Goal: Contribute content: Contribute content

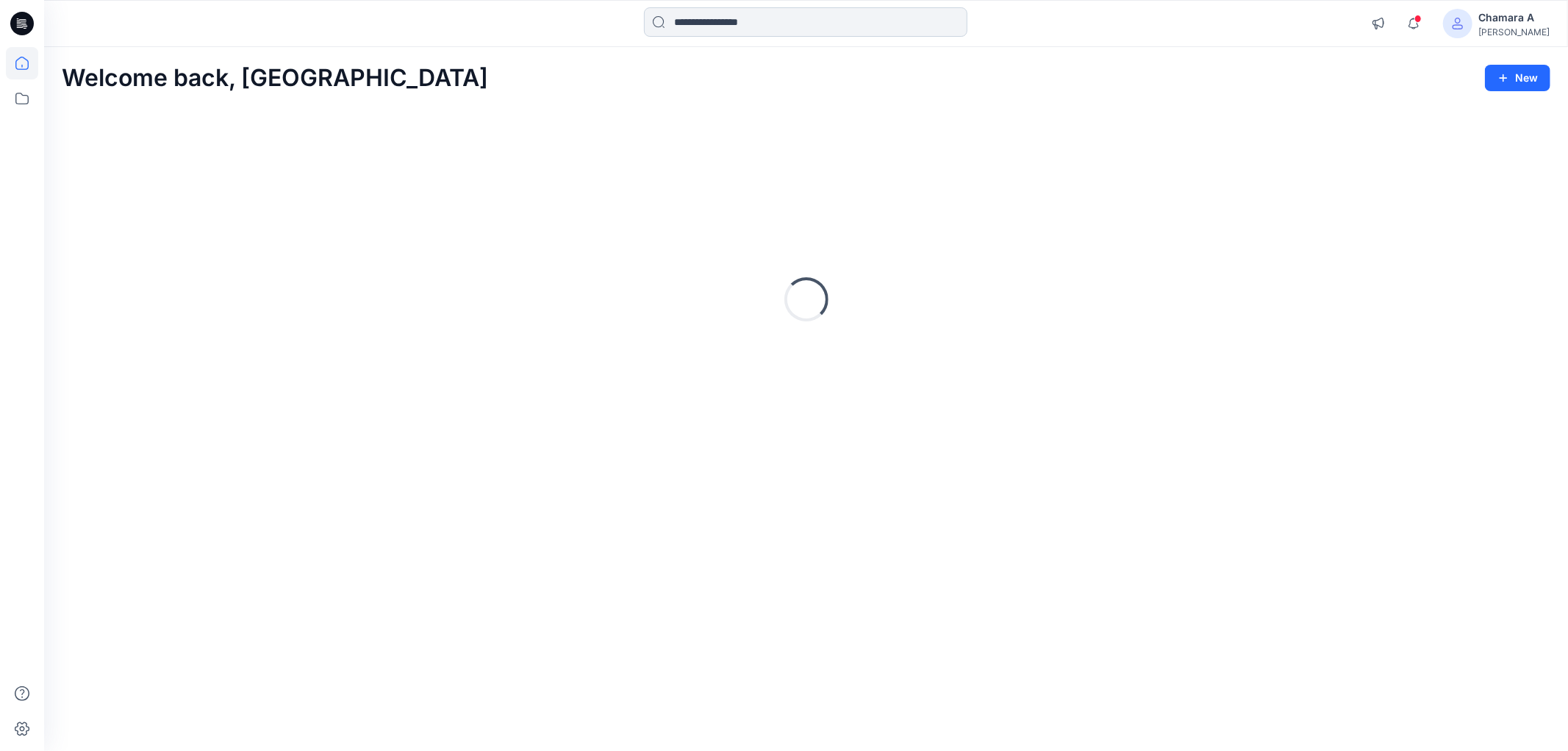
click at [760, 17] on input at bounding box center [806, 22] width 323 height 29
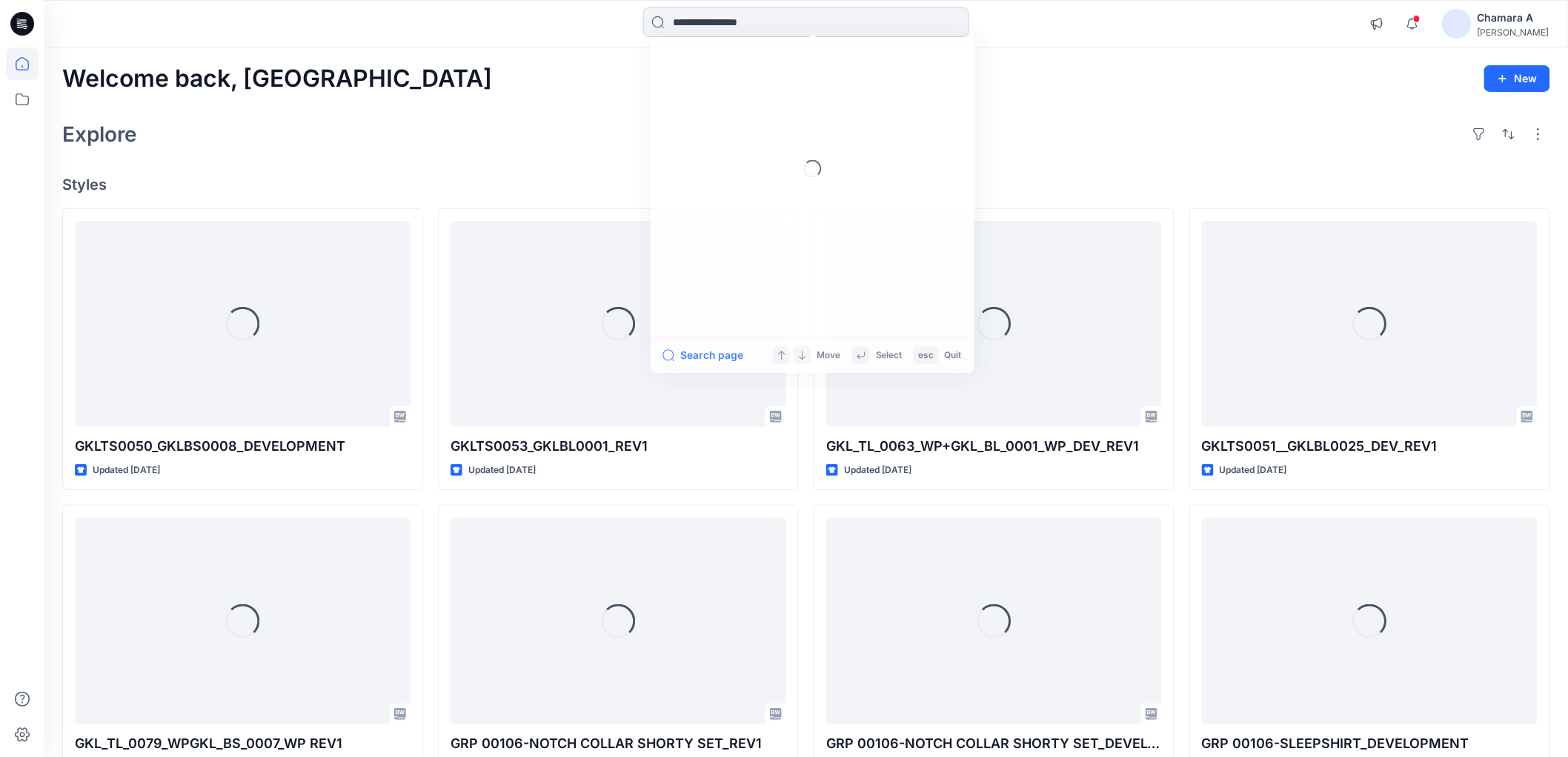
paste input "**********"
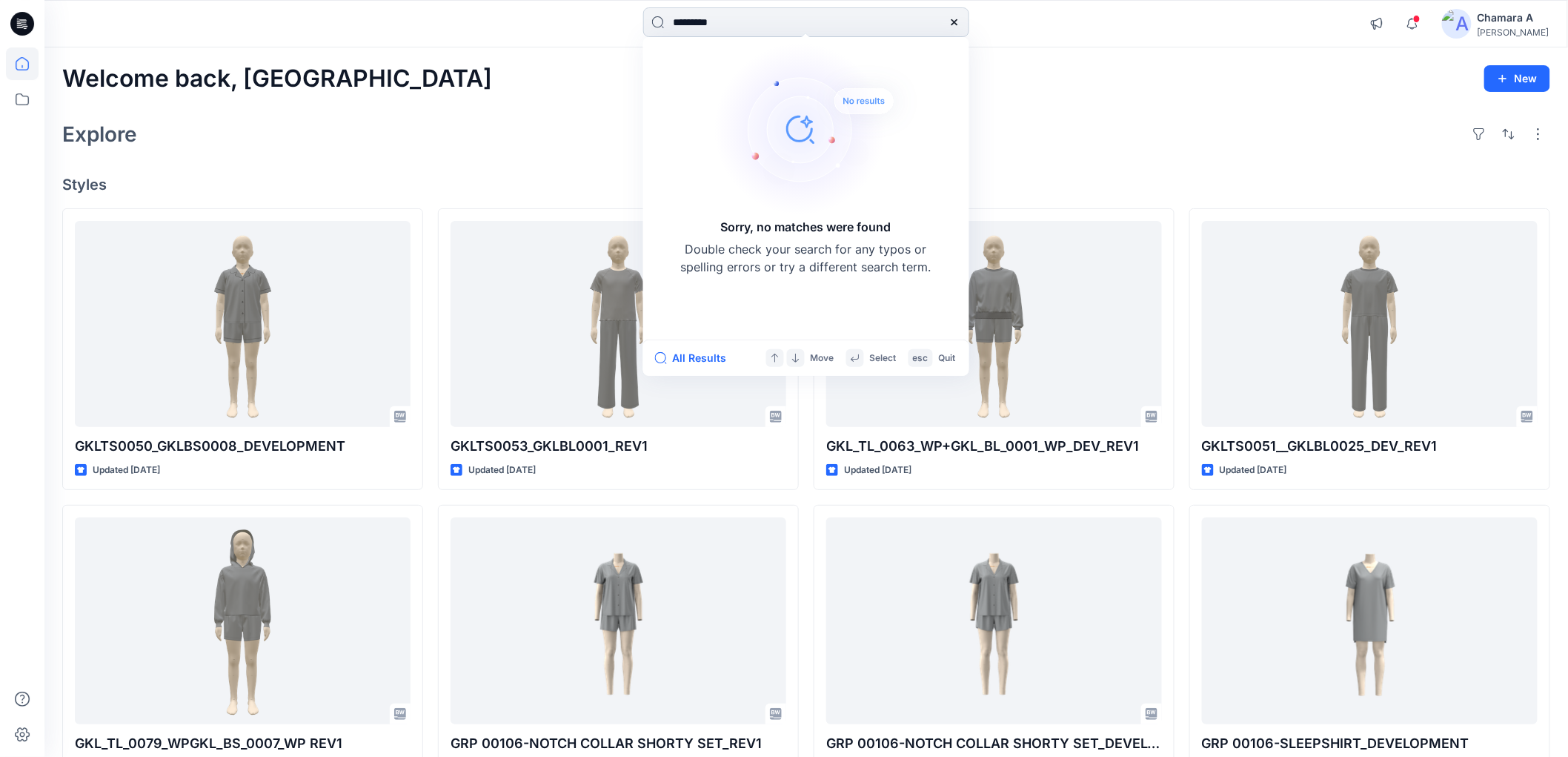
click at [679, 17] on input "********" at bounding box center [806, 22] width 326 height 29
type input "*******"
click at [1084, 116] on div "Explore" at bounding box center [807, 134] width 1488 height 36
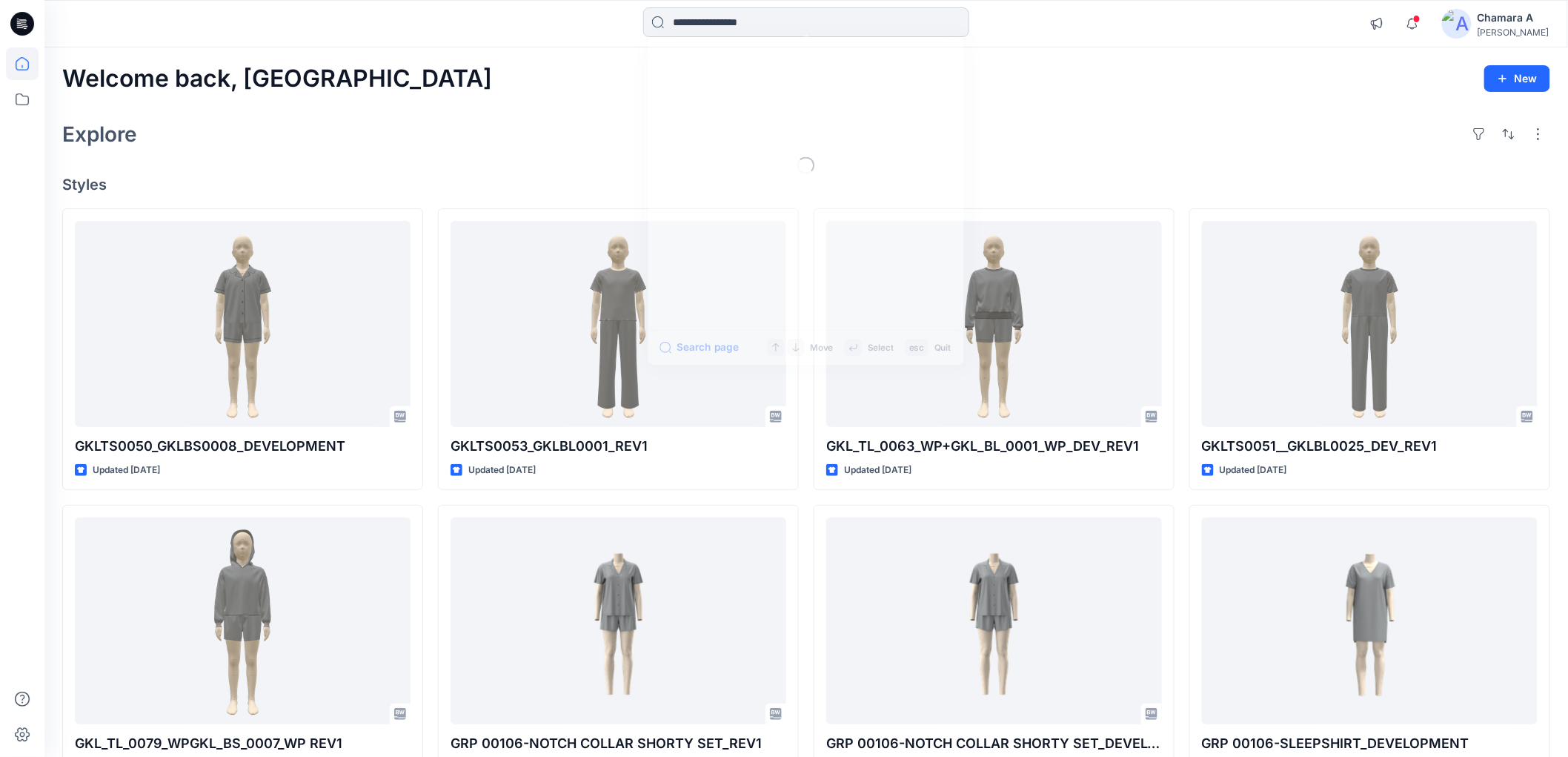
click at [720, 26] on input at bounding box center [806, 22] width 326 height 29
paste input "**********"
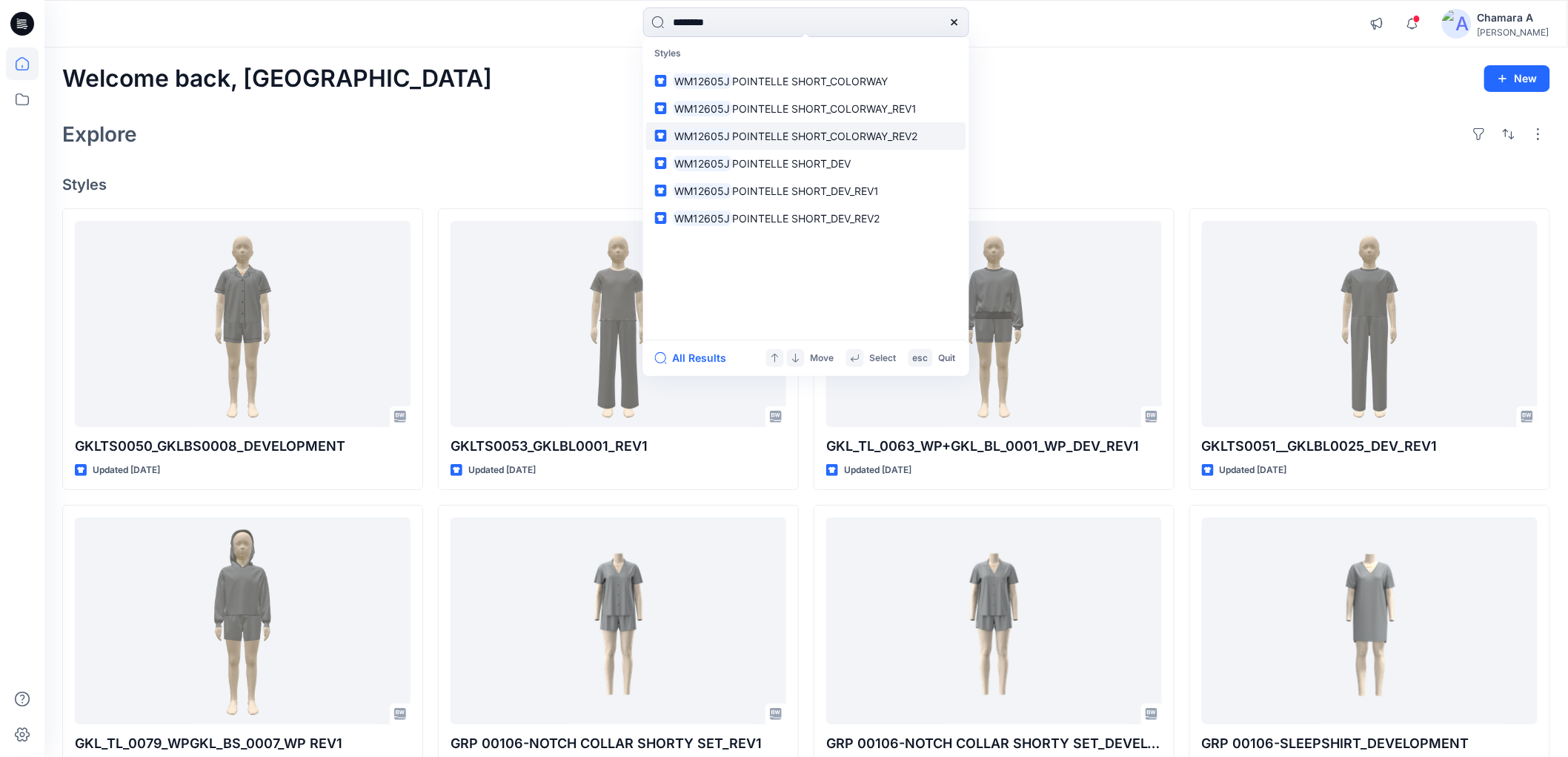
type input "********"
click at [895, 139] on span "POINTELLE SHORT_COLORWAY_REV2" at bounding box center [824, 136] width 185 height 13
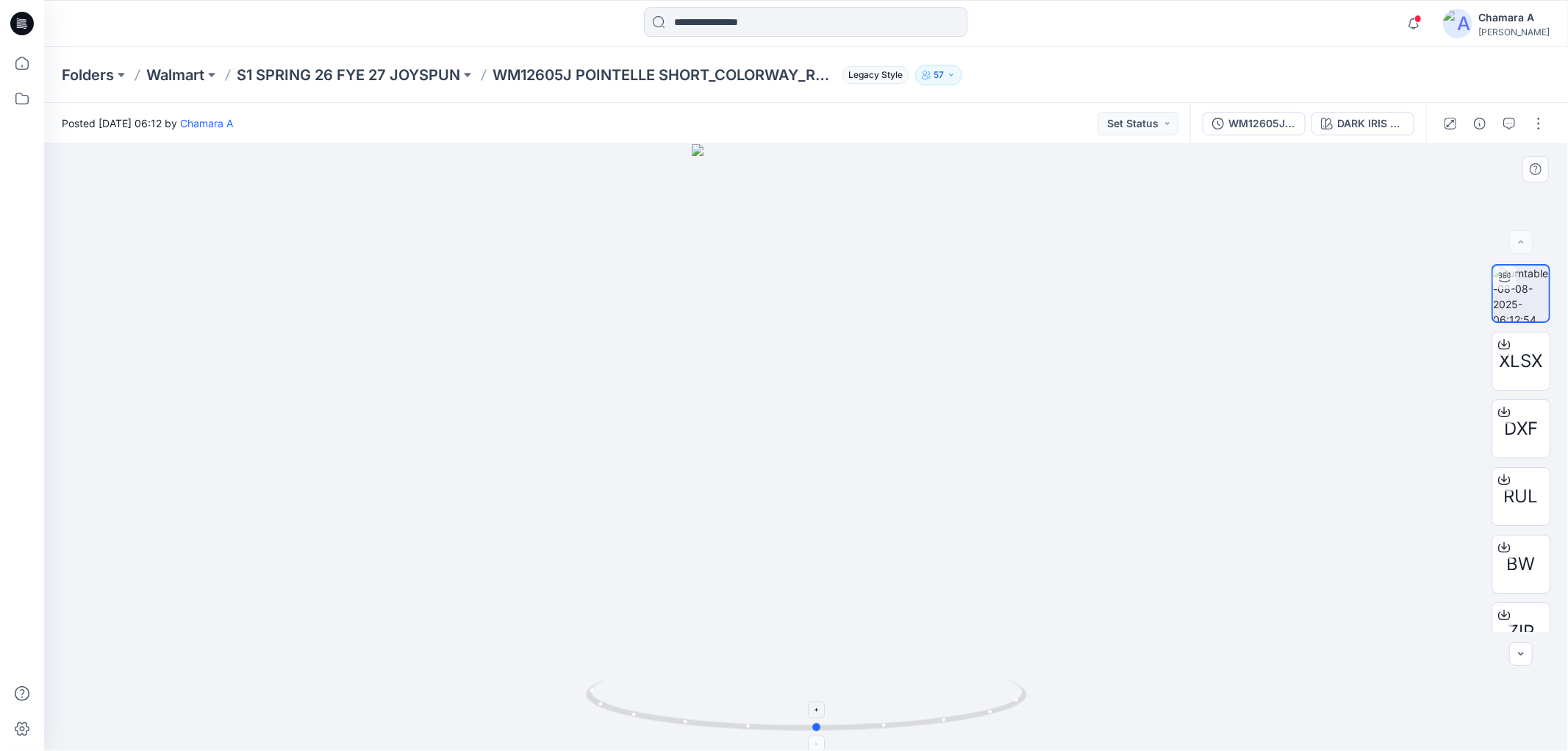
drag, startPoint x: 983, startPoint y: 718, endPoint x: 994, endPoint y: 710, distance: 13.6
click at [994, 710] on icon at bounding box center [808, 706] width 445 height 55
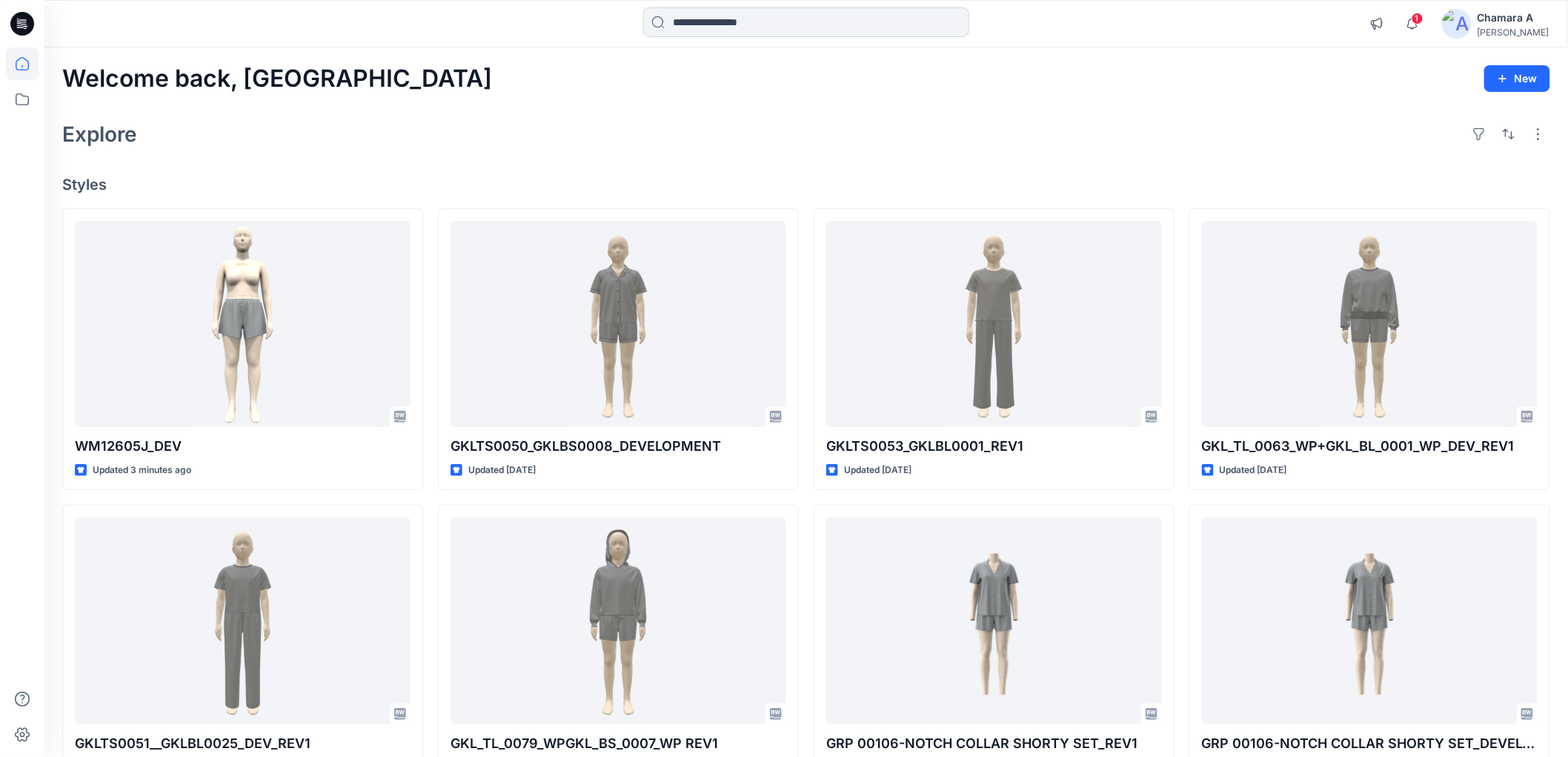
click at [719, 13] on input at bounding box center [806, 22] width 326 height 29
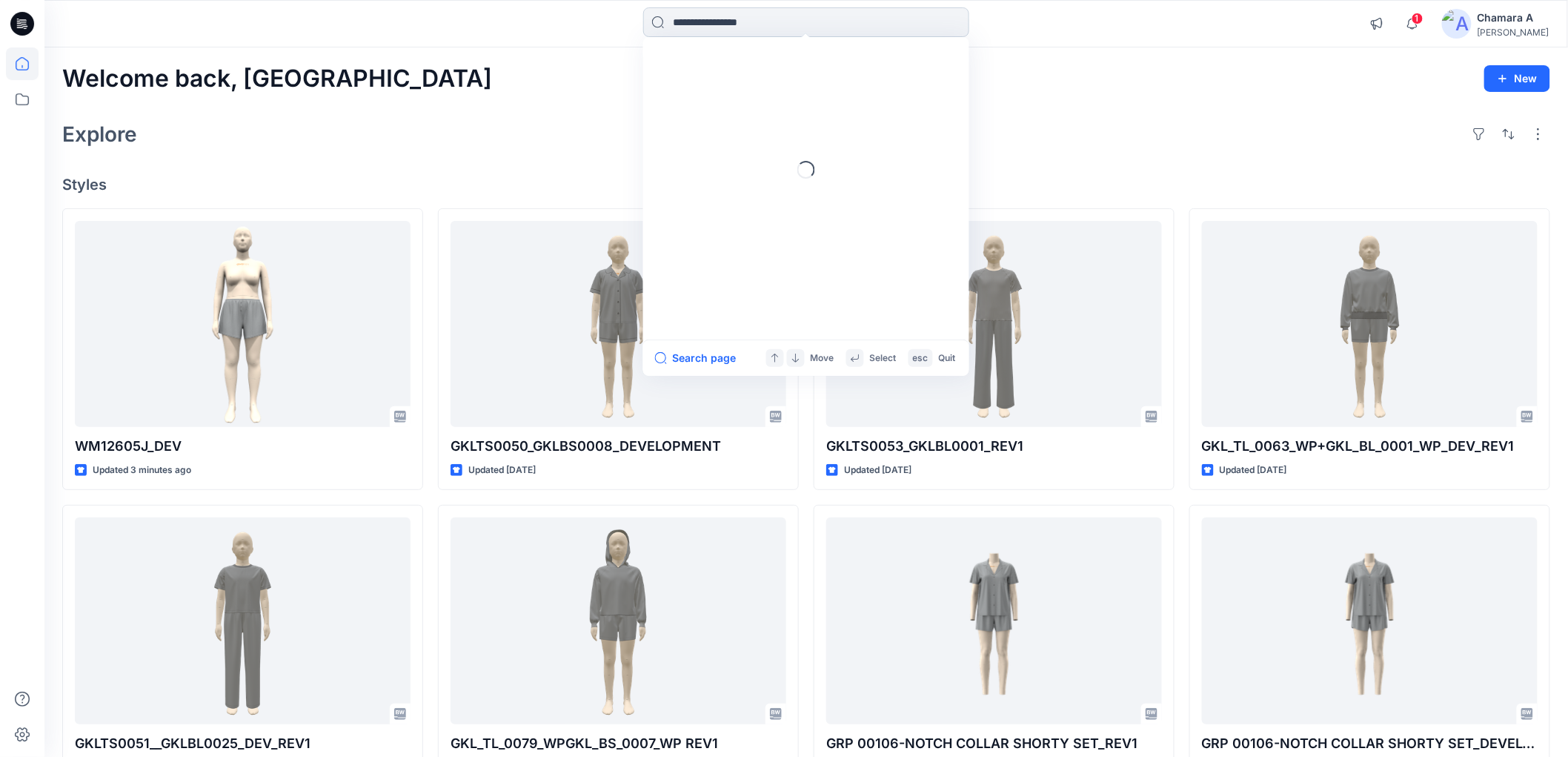
paste input "********"
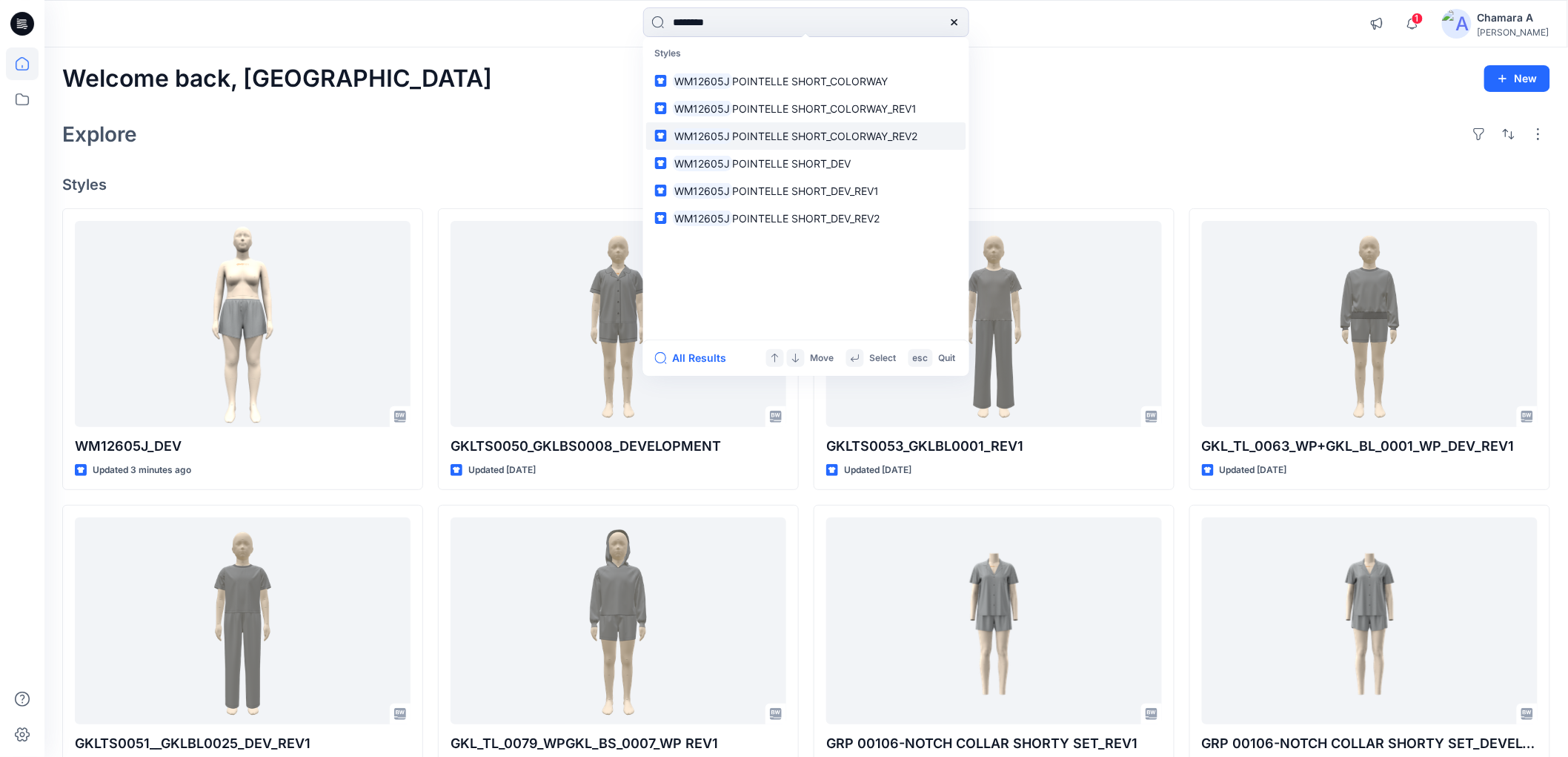
type input "********"
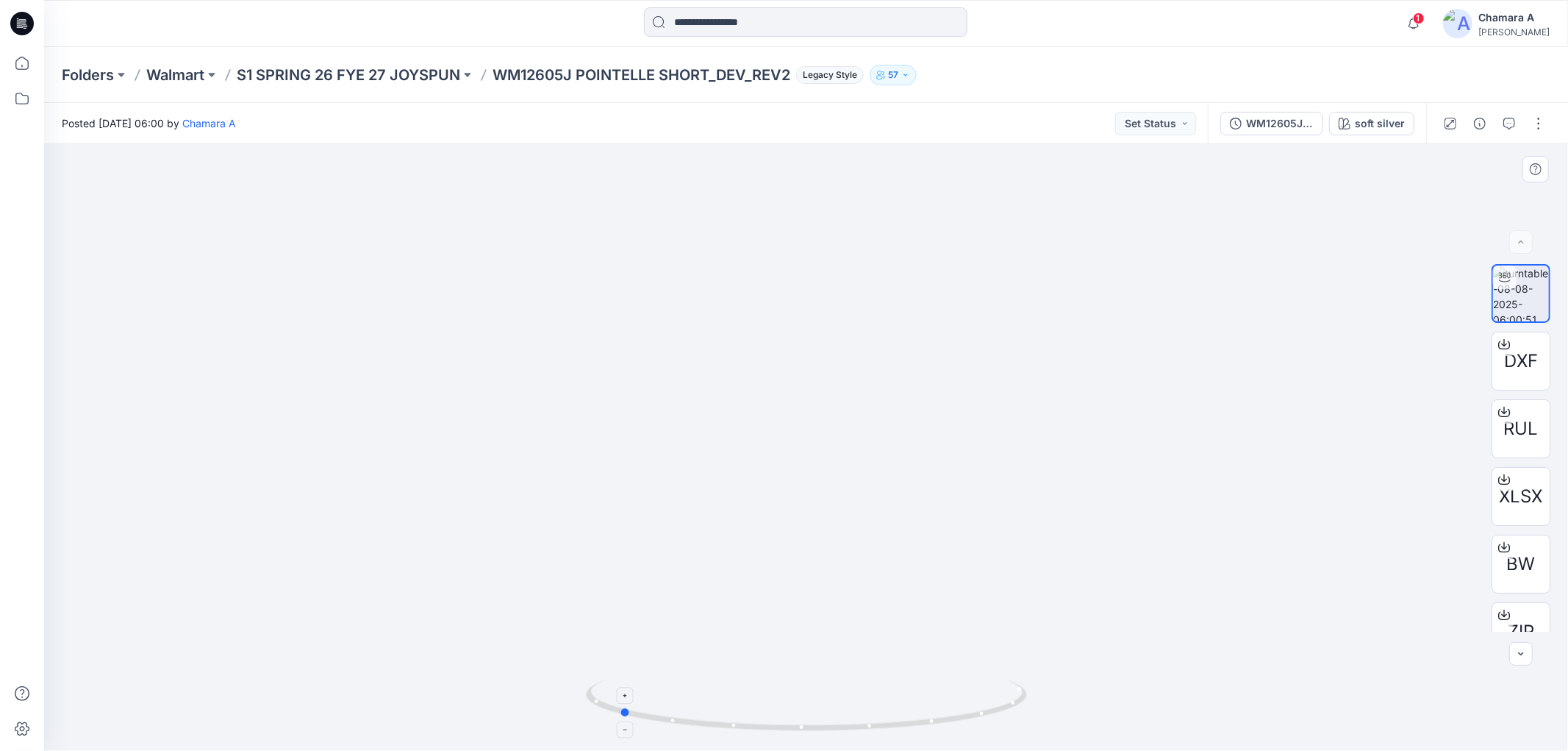
drag, startPoint x: 980, startPoint y: 712, endPoint x: 795, endPoint y: 708, distance: 185.0
click at [795, 708] on icon at bounding box center [808, 706] width 445 height 55
drag, startPoint x: 968, startPoint y: 725, endPoint x: 708, endPoint y: 725, distance: 260.0
click at [708, 725] on icon at bounding box center [808, 706] width 445 height 55
drag, startPoint x: 936, startPoint y: 725, endPoint x: 762, endPoint y: 710, distance: 174.6
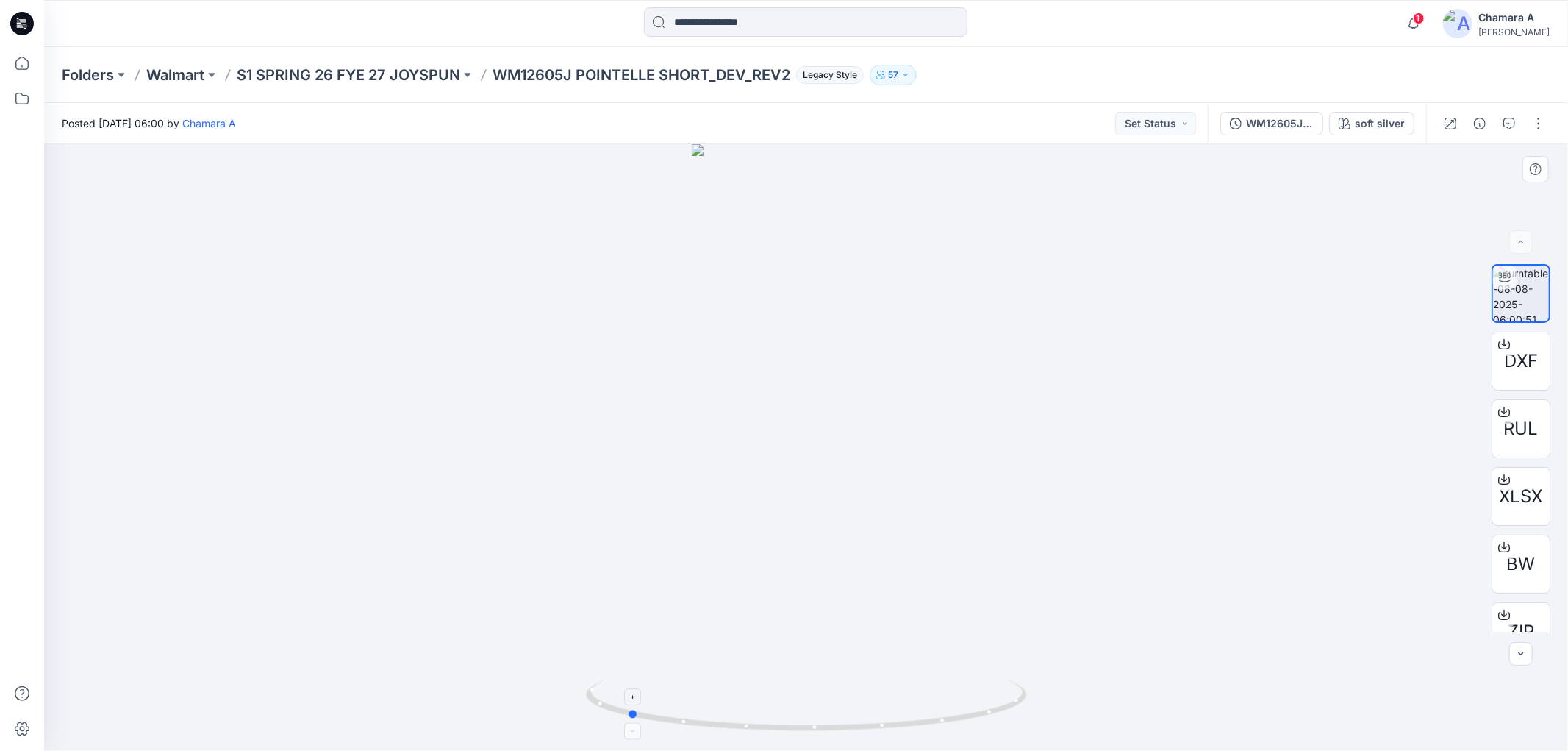
click at [762, 710] on icon at bounding box center [808, 706] width 445 height 55
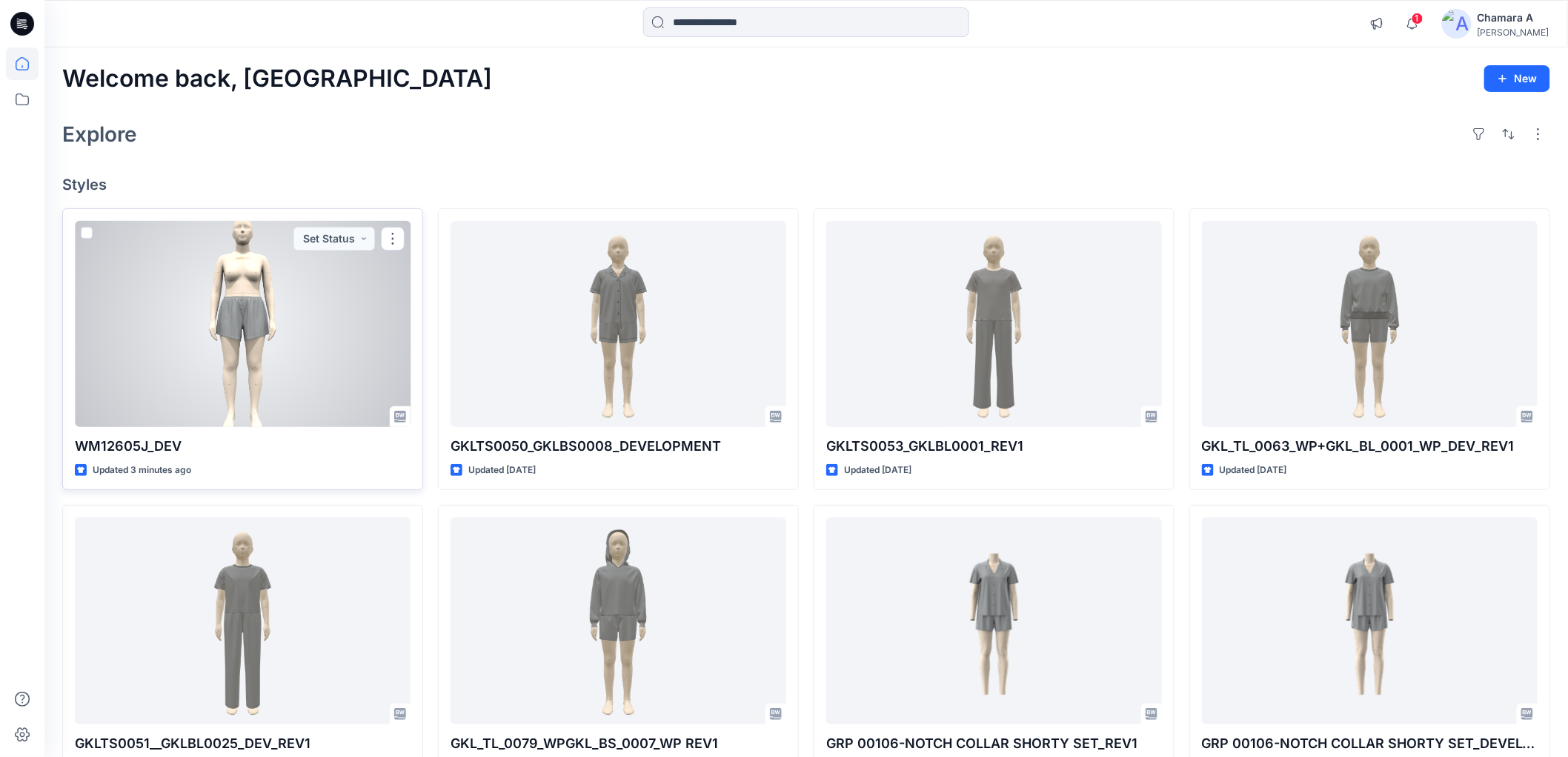
click at [250, 340] on div at bounding box center [242, 324] width 336 height 206
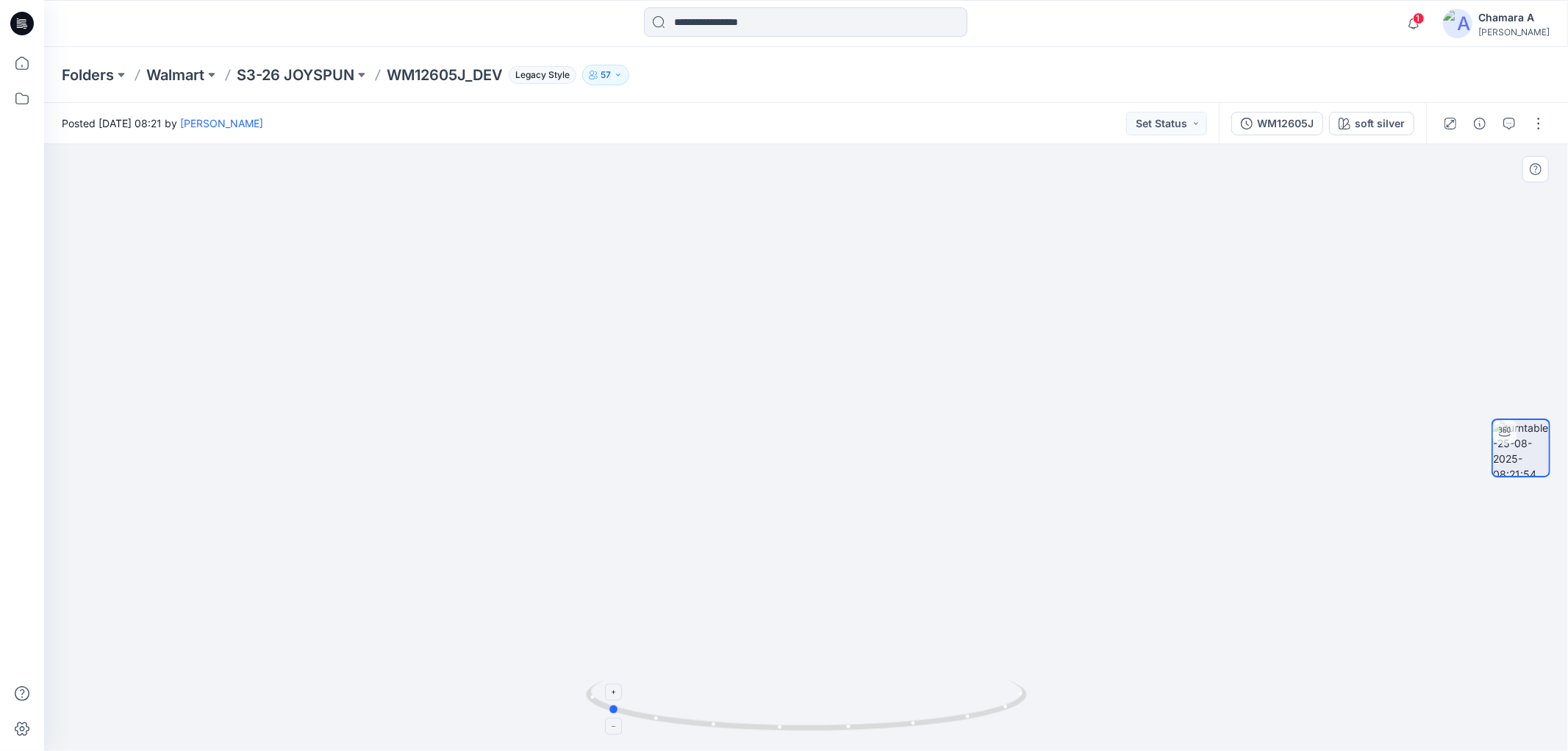
drag, startPoint x: 871, startPoint y: 719, endPoint x: 672, endPoint y: 693, distance: 200.7
click at [672, 693] on icon at bounding box center [808, 706] width 445 height 55
drag, startPoint x: 835, startPoint y: 729, endPoint x: 630, endPoint y: 701, distance: 206.9
click at [630, 701] on icon at bounding box center [808, 706] width 445 height 55
drag, startPoint x: 877, startPoint y: 721, endPoint x: 661, endPoint y: 703, distance: 216.7
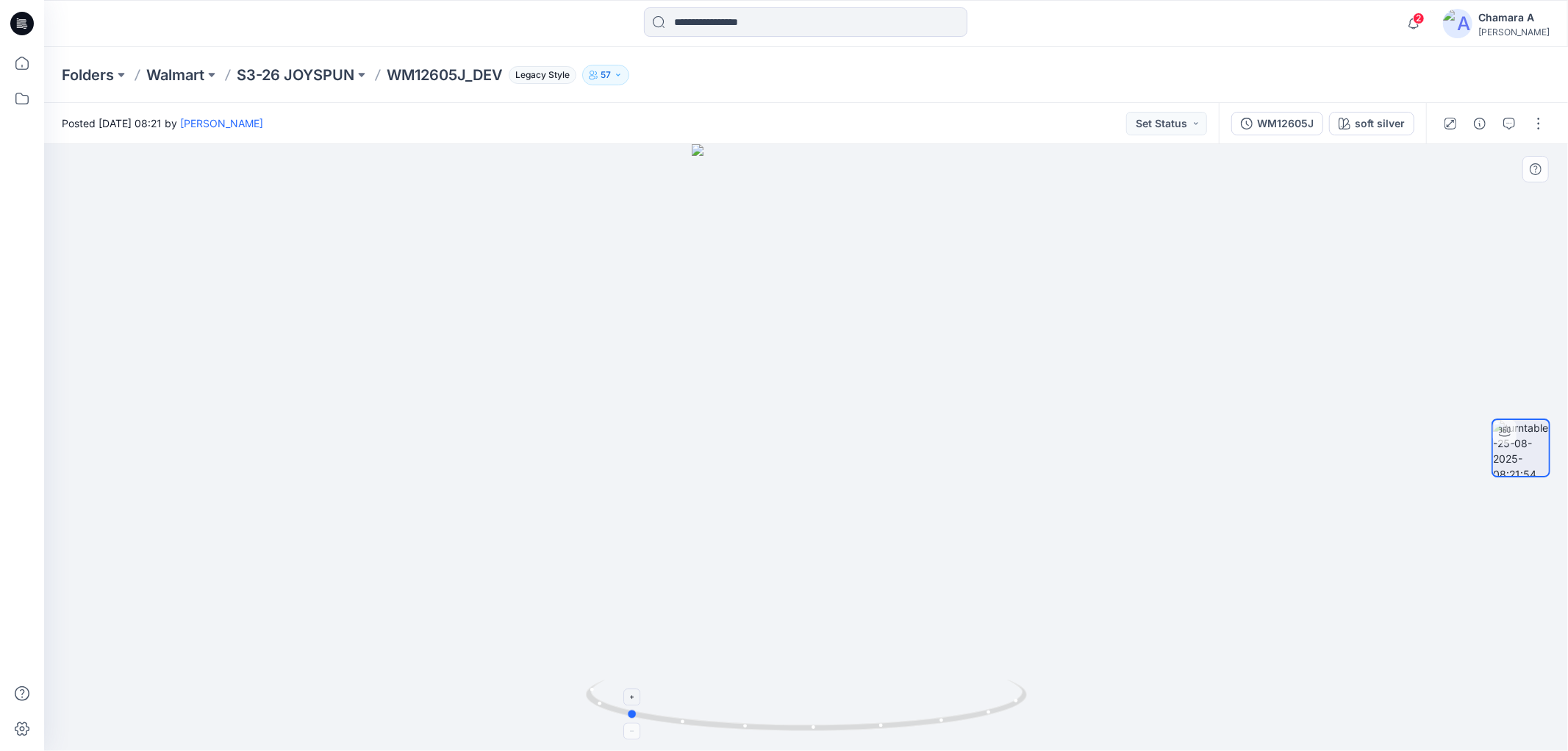
click at [661, 703] on icon at bounding box center [808, 706] width 445 height 55
drag, startPoint x: 883, startPoint y: 724, endPoint x: 660, endPoint y: 702, distance: 224.1
click at [660, 702] on icon at bounding box center [808, 706] width 445 height 55
drag, startPoint x: 959, startPoint y: 721, endPoint x: 748, endPoint y: 674, distance: 216.2
click at [748, 674] on div at bounding box center [806, 448] width 1524 height 607
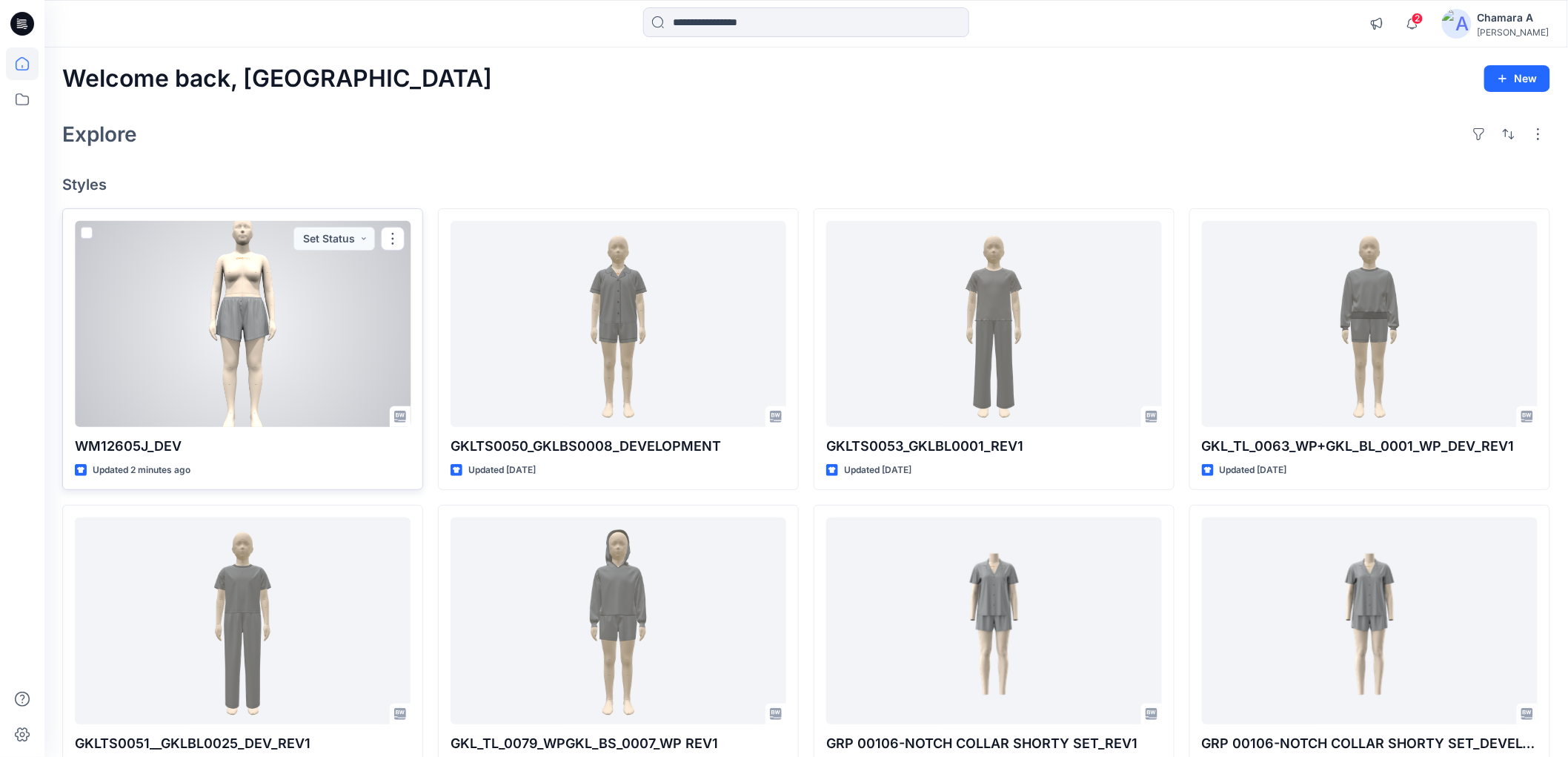
click at [336, 320] on div at bounding box center [242, 324] width 336 height 206
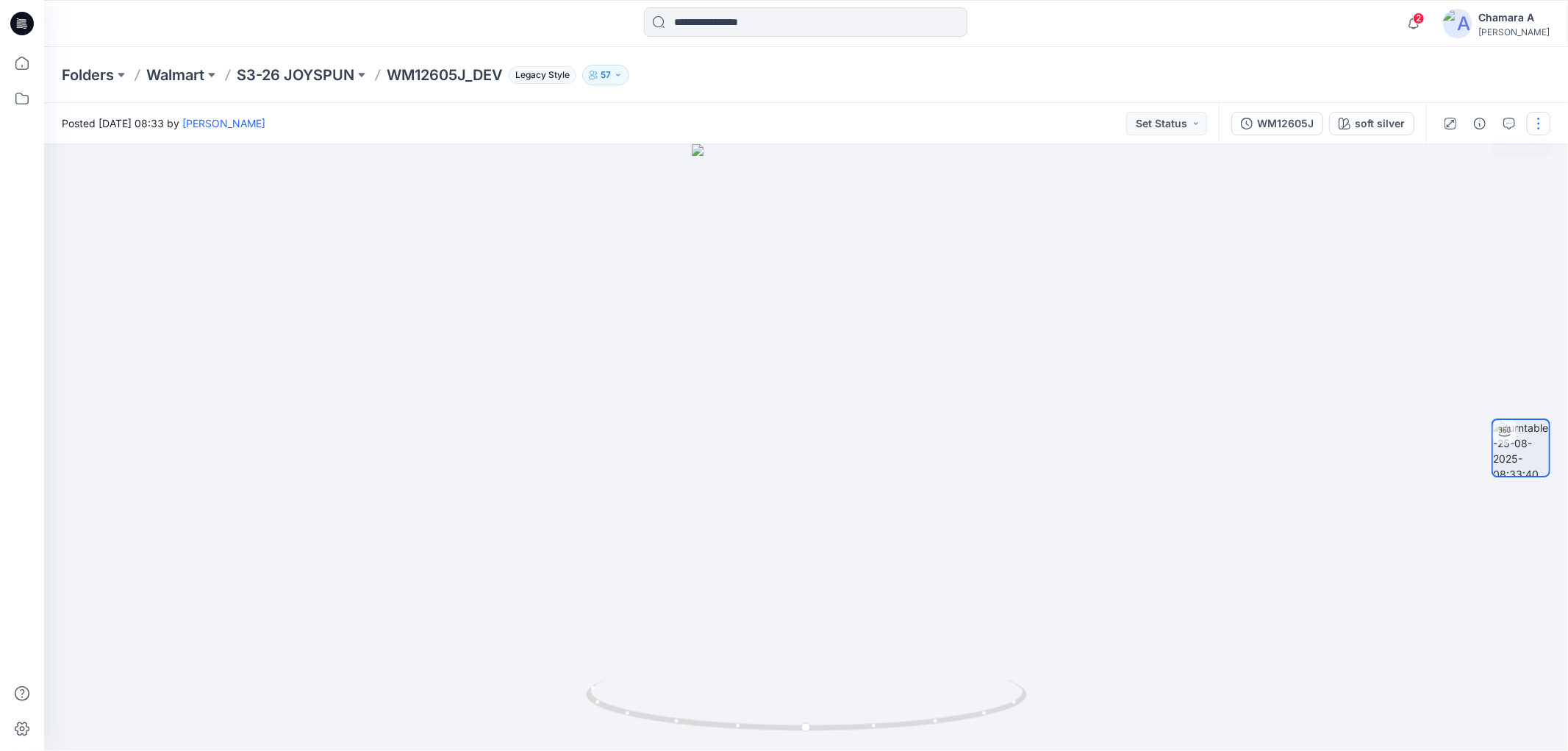
click at [1538, 116] on button "button" at bounding box center [1539, 123] width 24 height 24
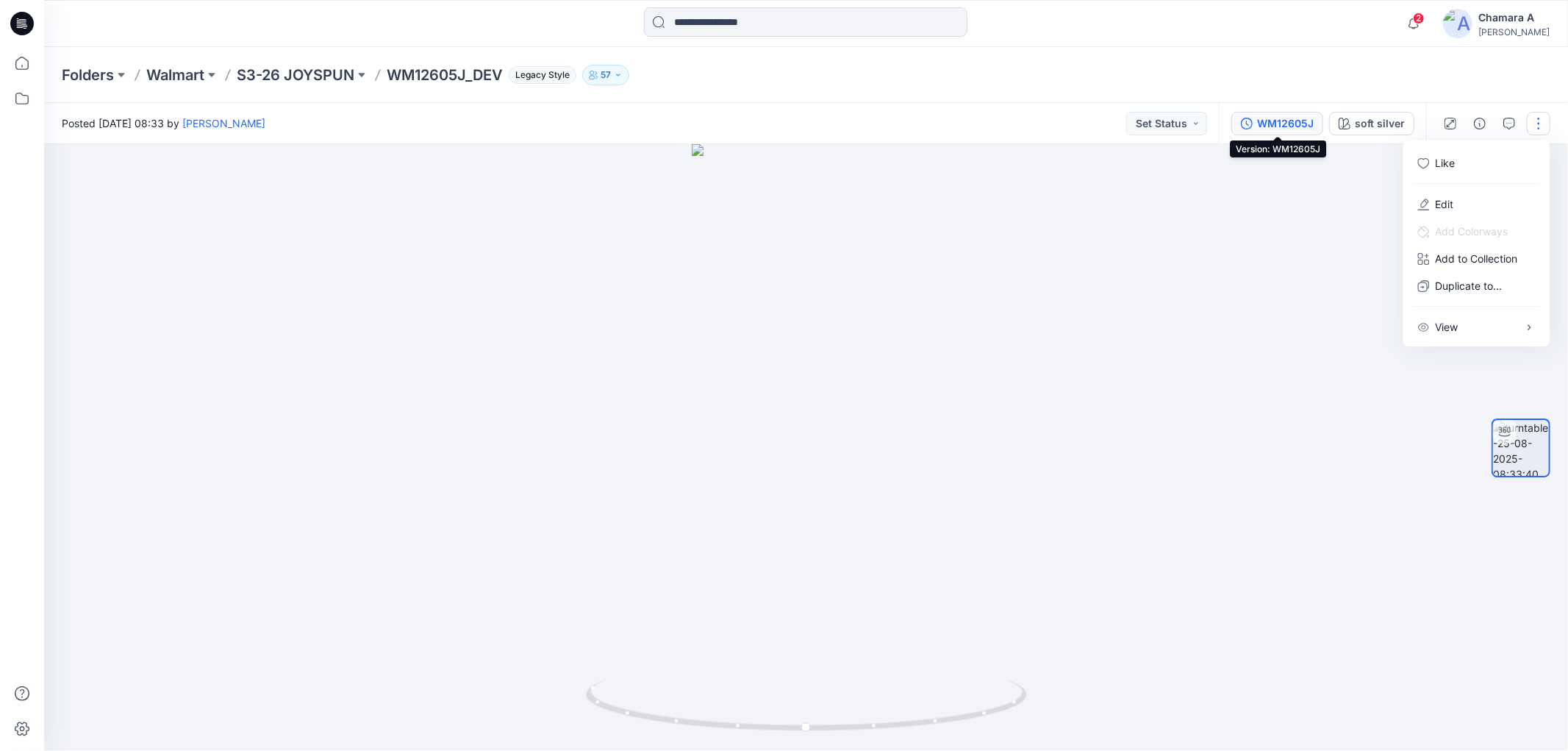
click at [1266, 119] on div "WM12605J" at bounding box center [1286, 123] width 57 height 16
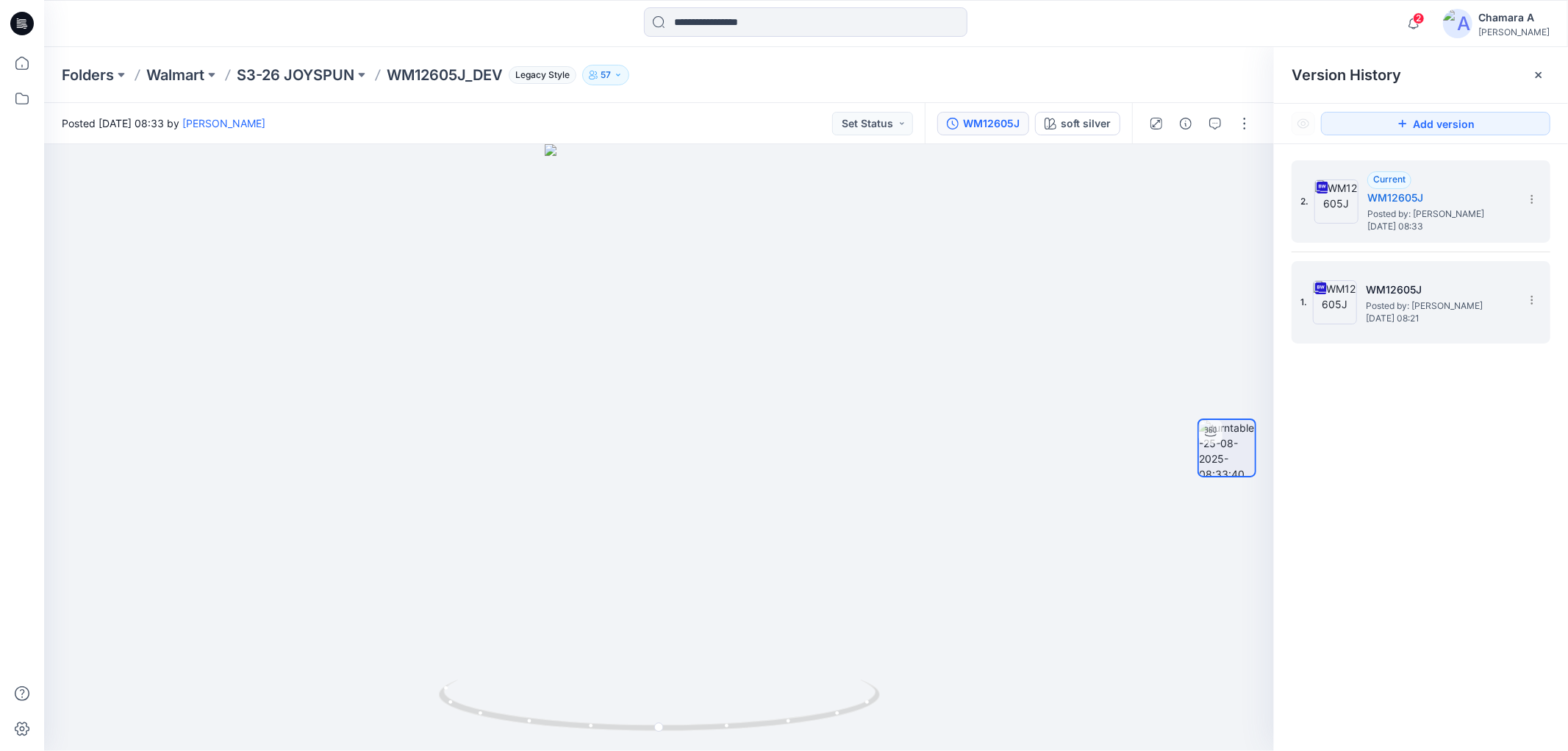
click at [1450, 284] on h5 "WM12605J" at bounding box center [1439, 289] width 147 height 17
click at [1438, 194] on h5 "WM12605J" at bounding box center [1441, 197] width 147 height 17
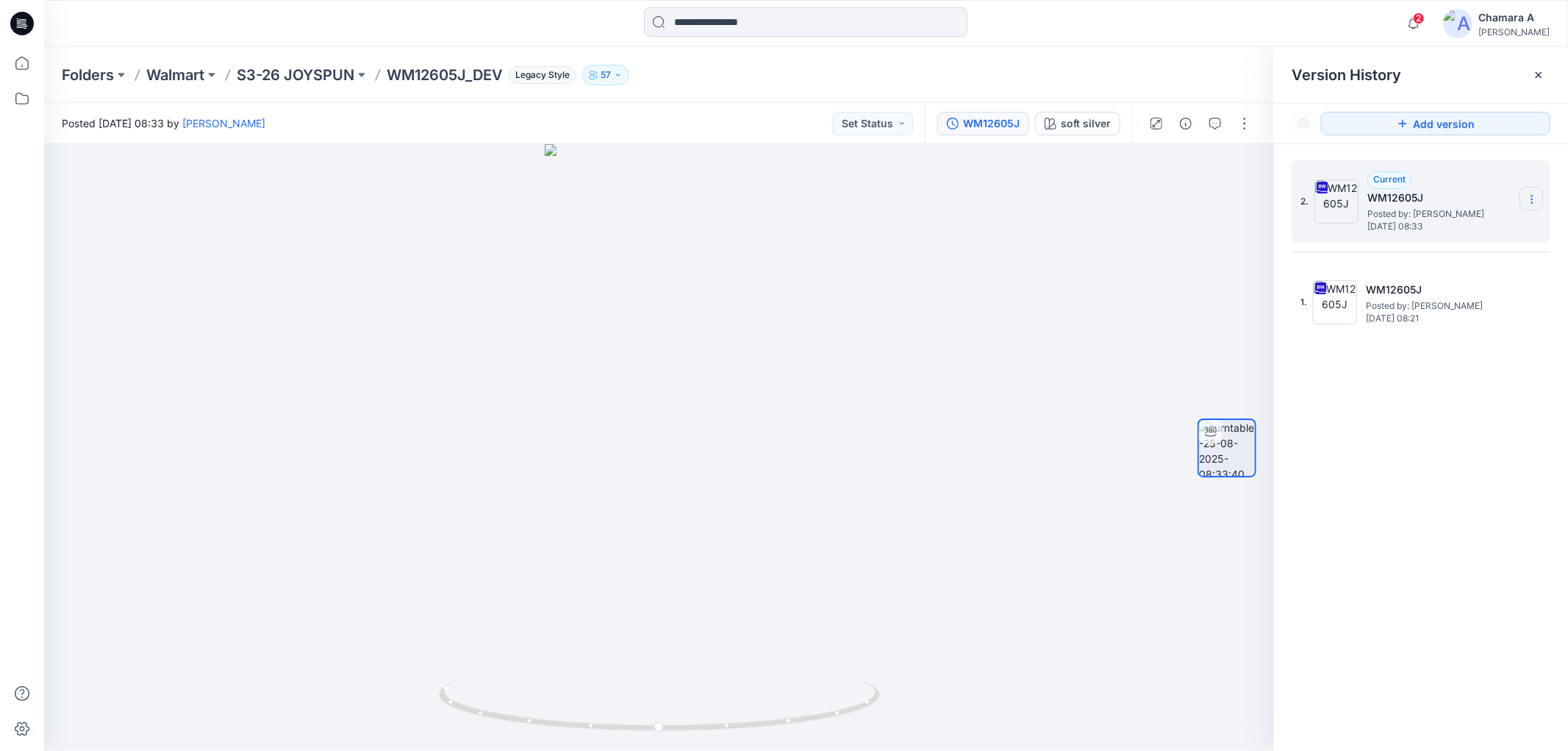
click at [1531, 198] on icon at bounding box center [1531, 199] width 12 height 12
click at [1474, 234] on span "Download Source BW File" at bounding box center [1457, 228] width 122 height 17
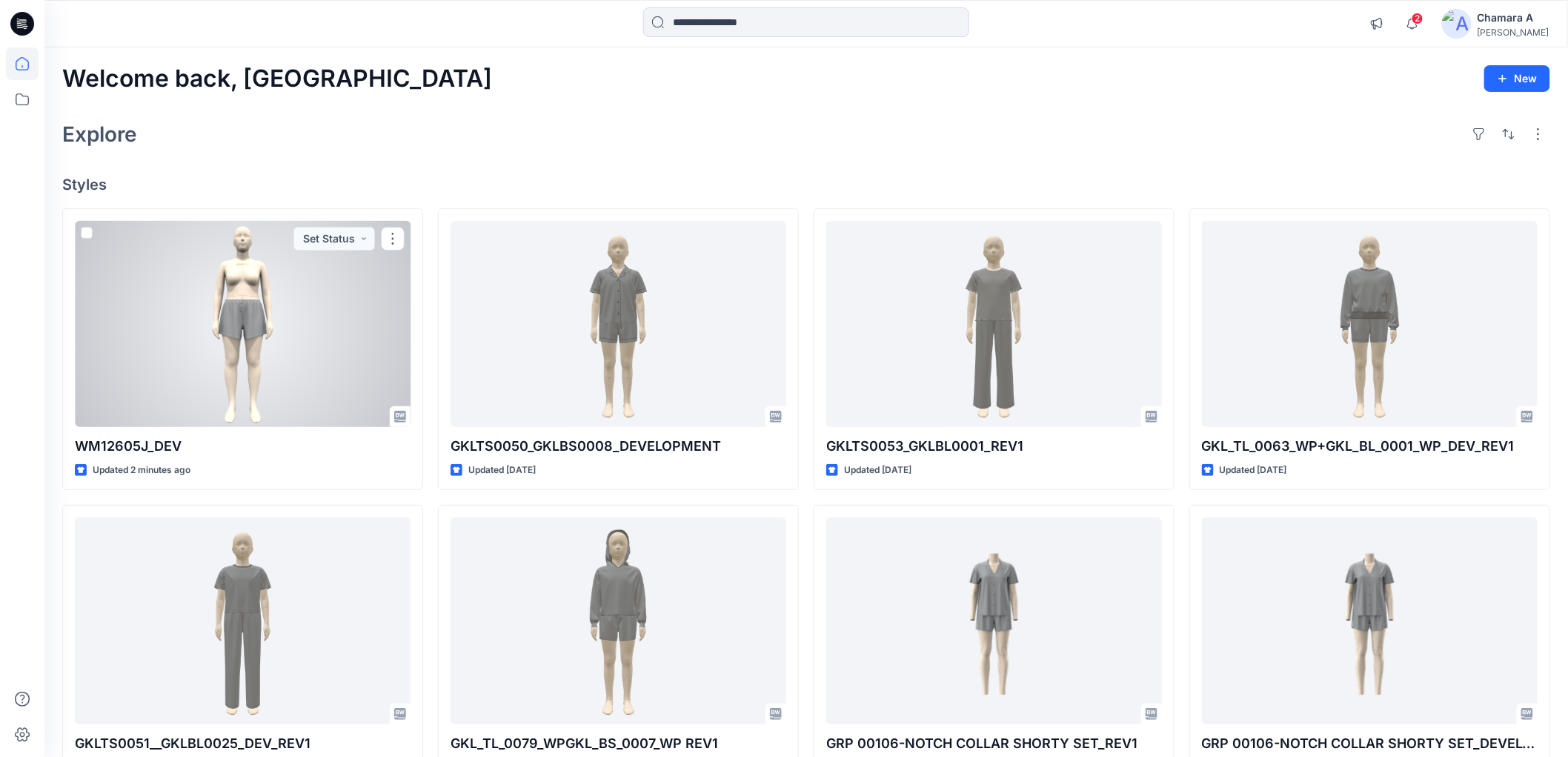
click at [245, 361] on div at bounding box center [242, 324] width 336 height 206
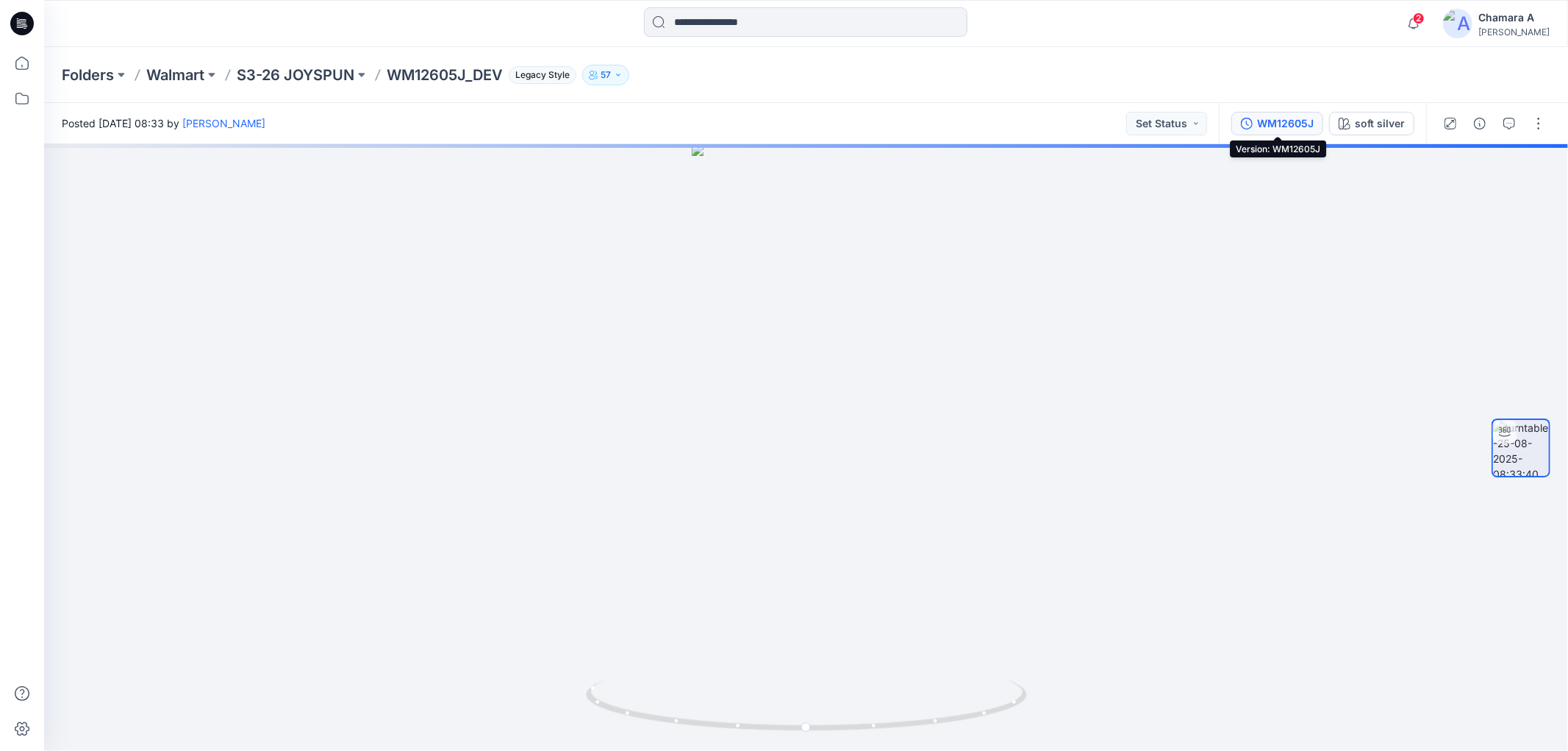
click at [1270, 122] on div "WM12605J" at bounding box center [1286, 123] width 57 height 16
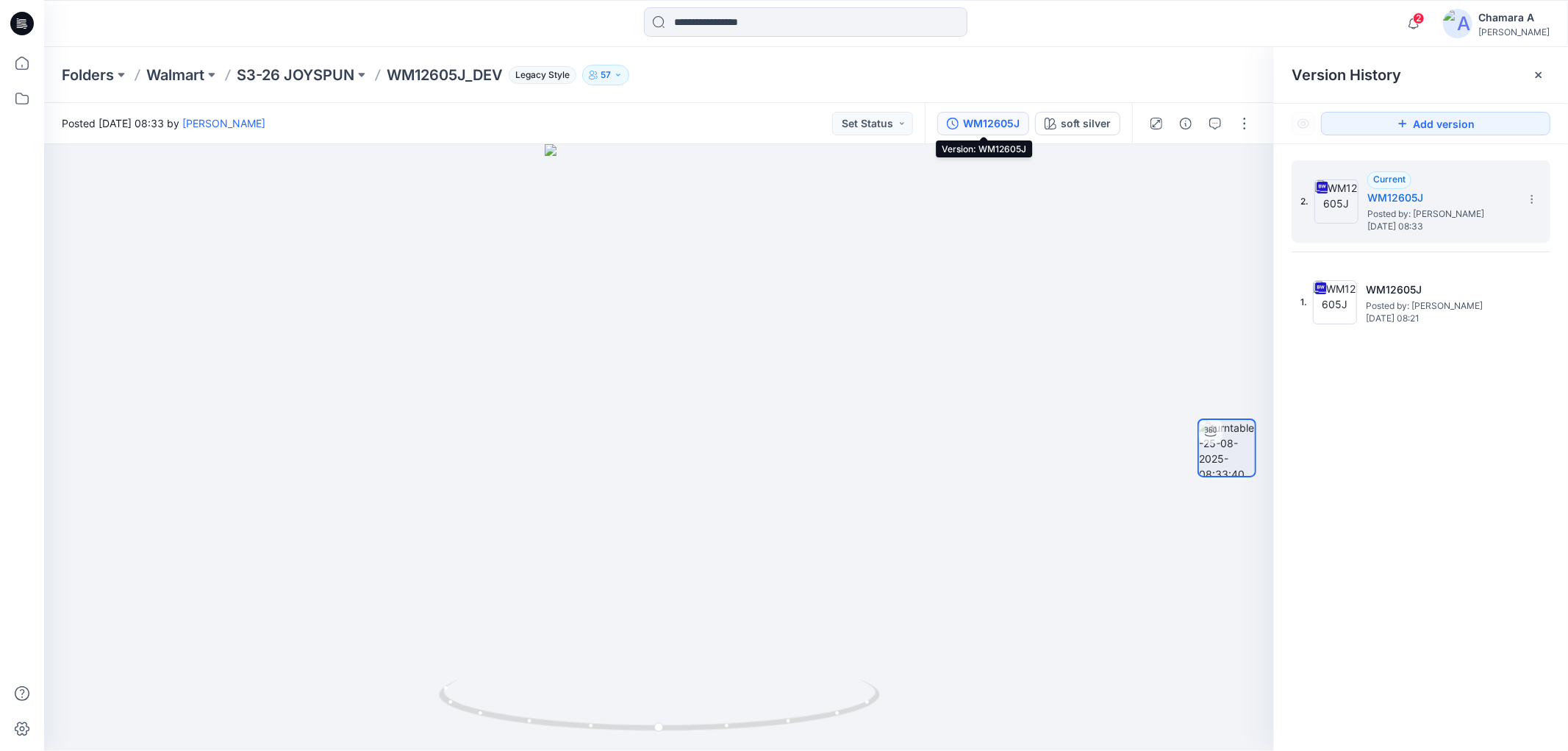
click at [987, 127] on div "WM12605J" at bounding box center [991, 123] width 57 height 16
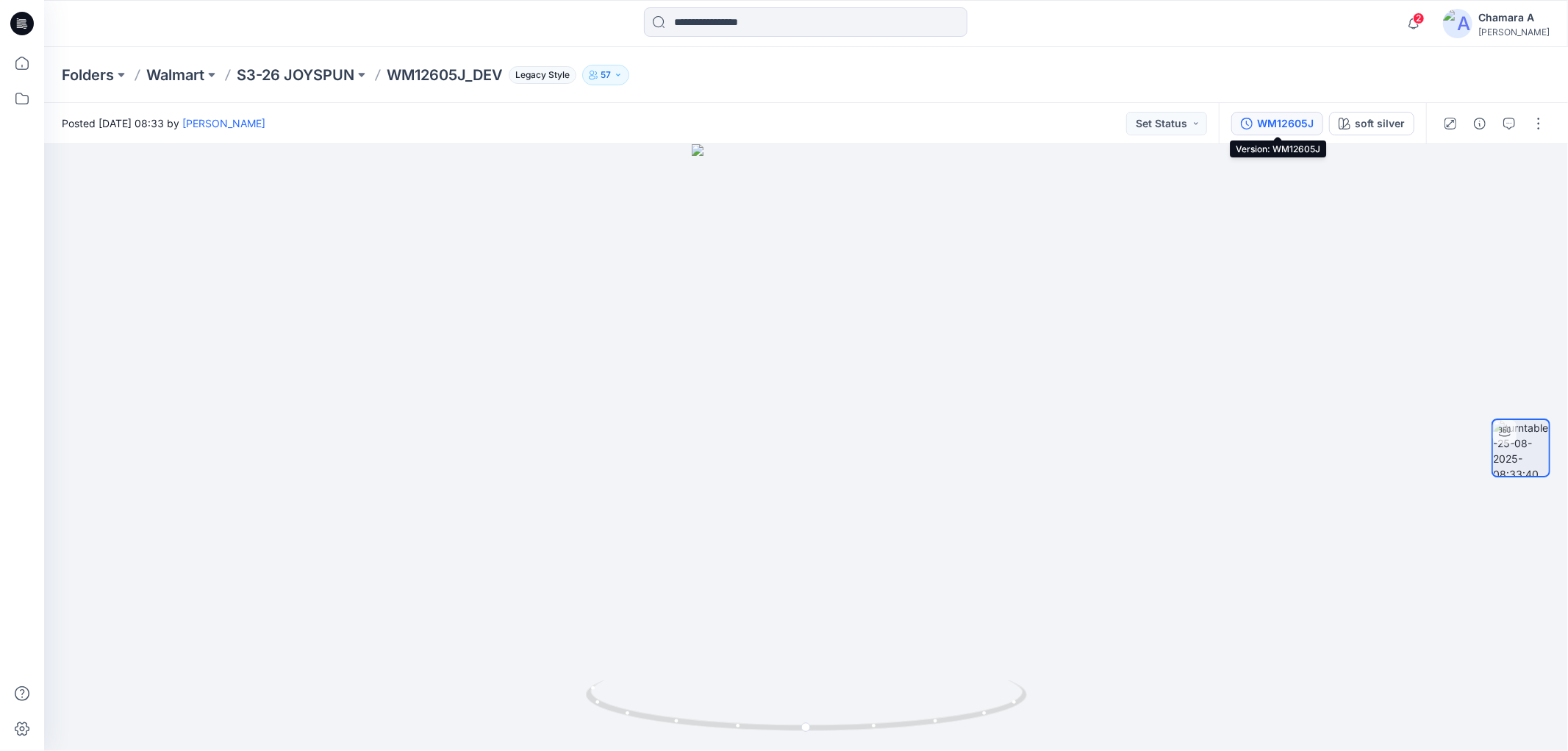
click at [1269, 132] on button "WM12605J" at bounding box center [1277, 123] width 92 height 24
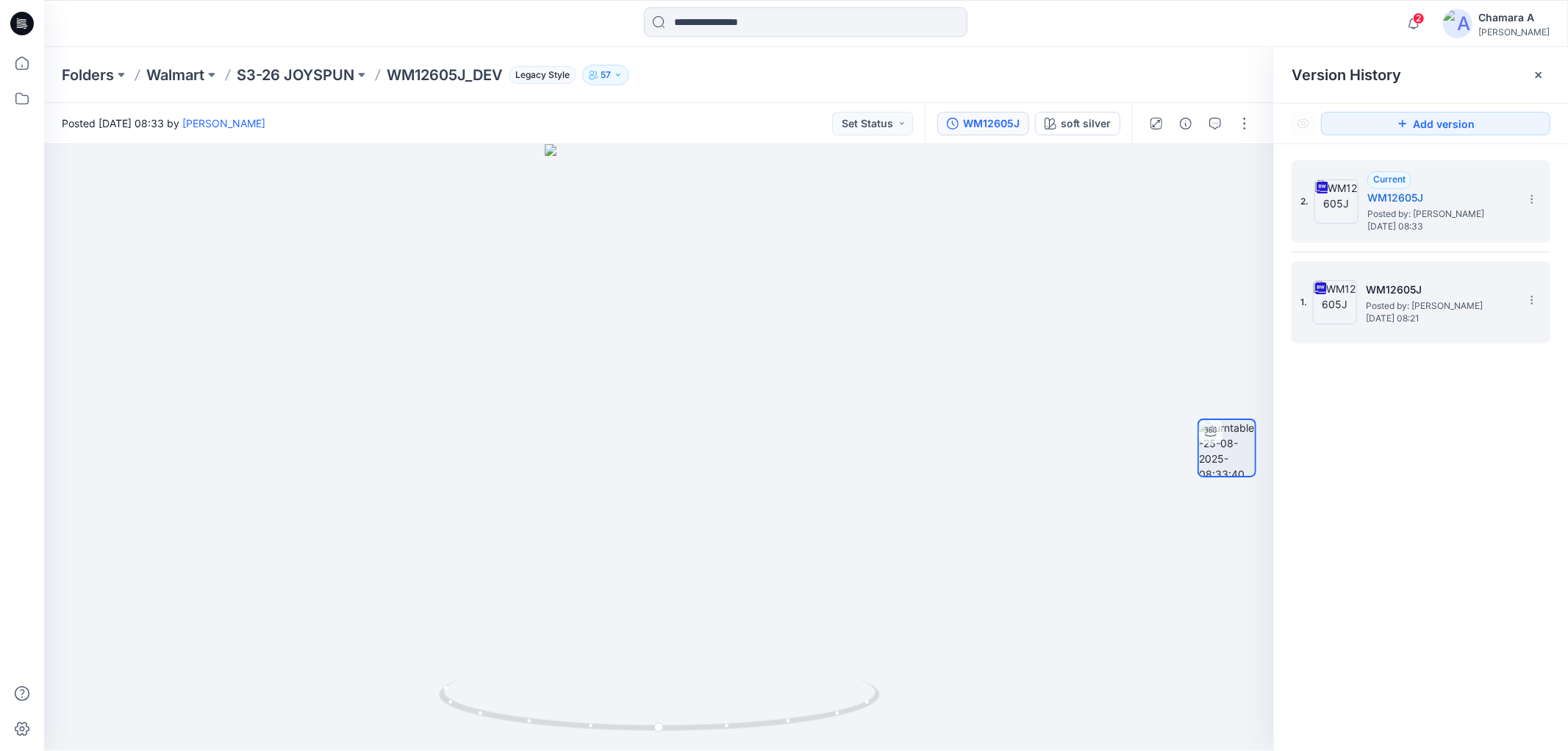
click at [1405, 291] on h5 "WM12605J" at bounding box center [1439, 289] width 147 height 17
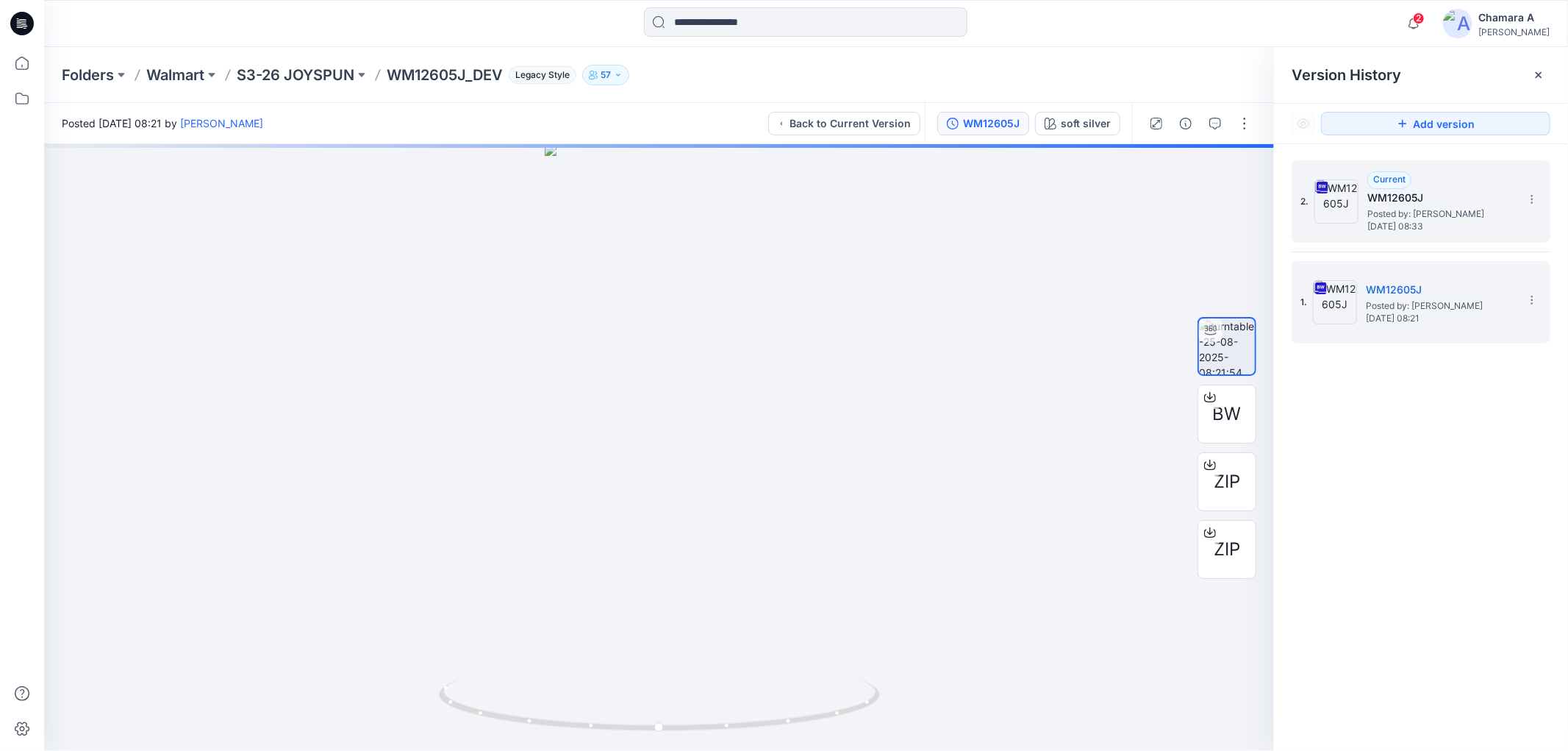
click at [1406, 212] on span "Posted by: [PERSON_NAME]" at bounding box center [1441, 214] width 147 height 15
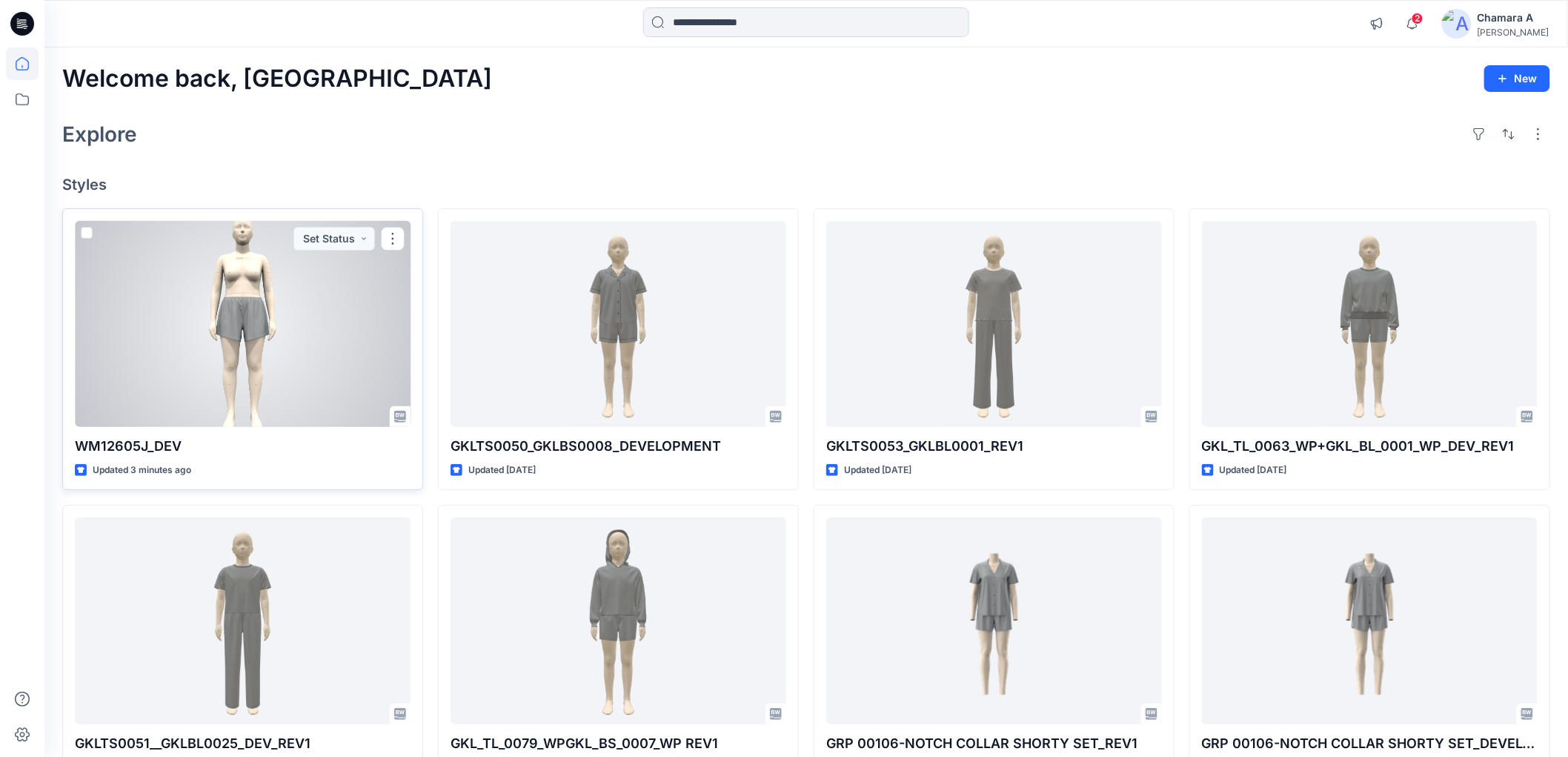
click at [260, 367] on div at bounding box center [242, 324] width 336 height 206
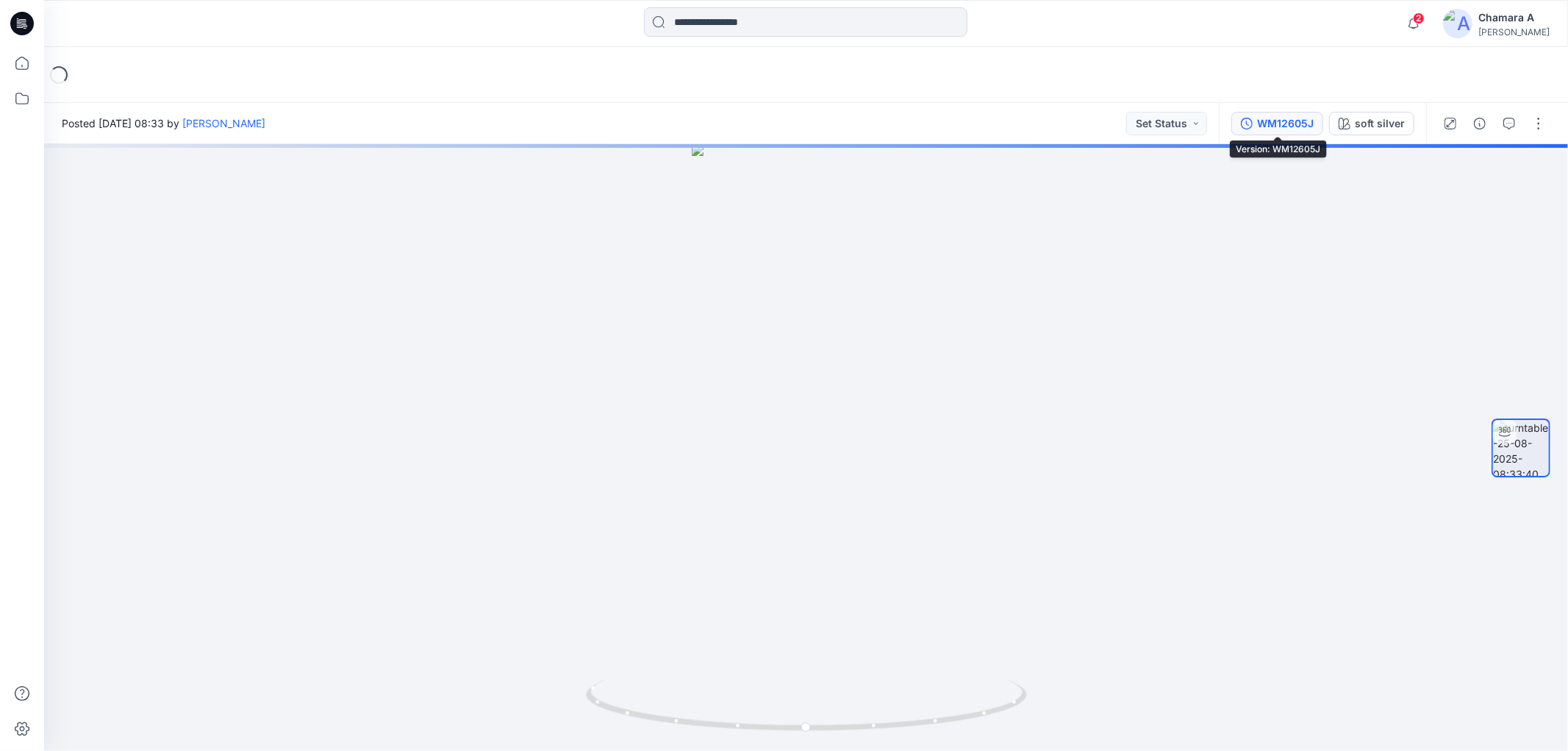
click at [1286, 130] on div "WM12605J" at bounding box center [1286, 123] width 57 height 16
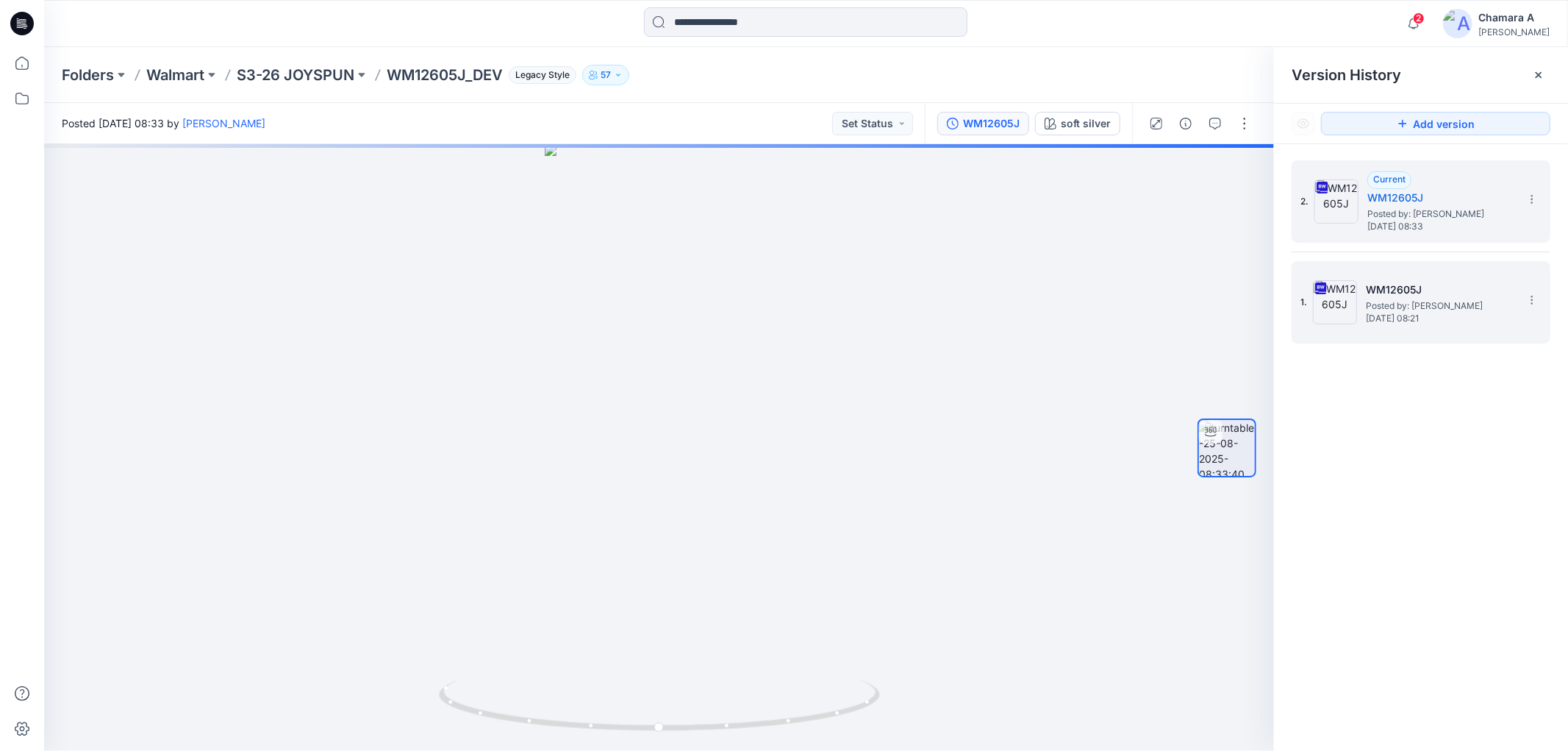
click at [1430, 320] on span "Monday, August 25, 2025 08:21" at bounding box center [1439, 318] width 147 height 10
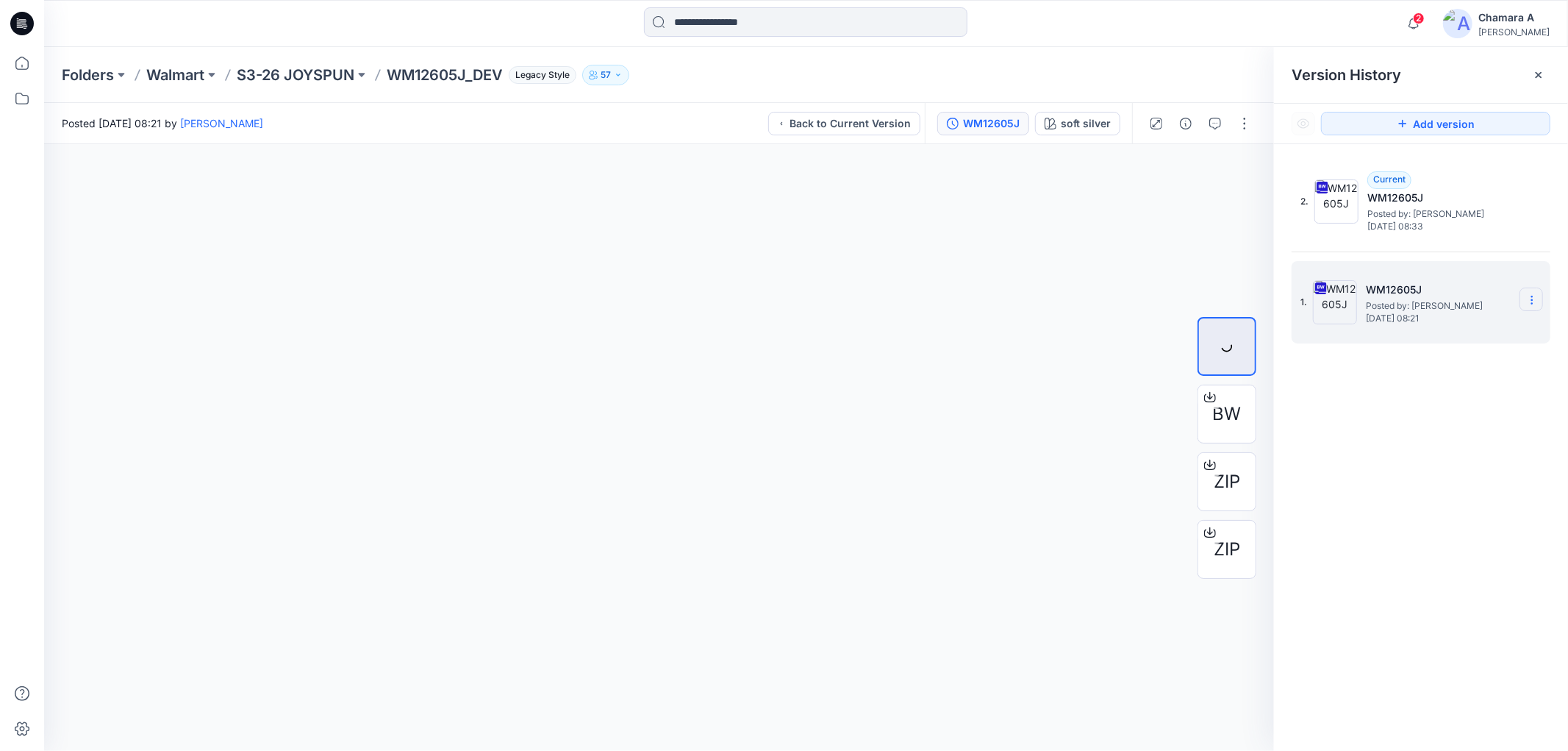
click at [1531, 304] on icon at bounding box center [1531, 300] width 12 height 12
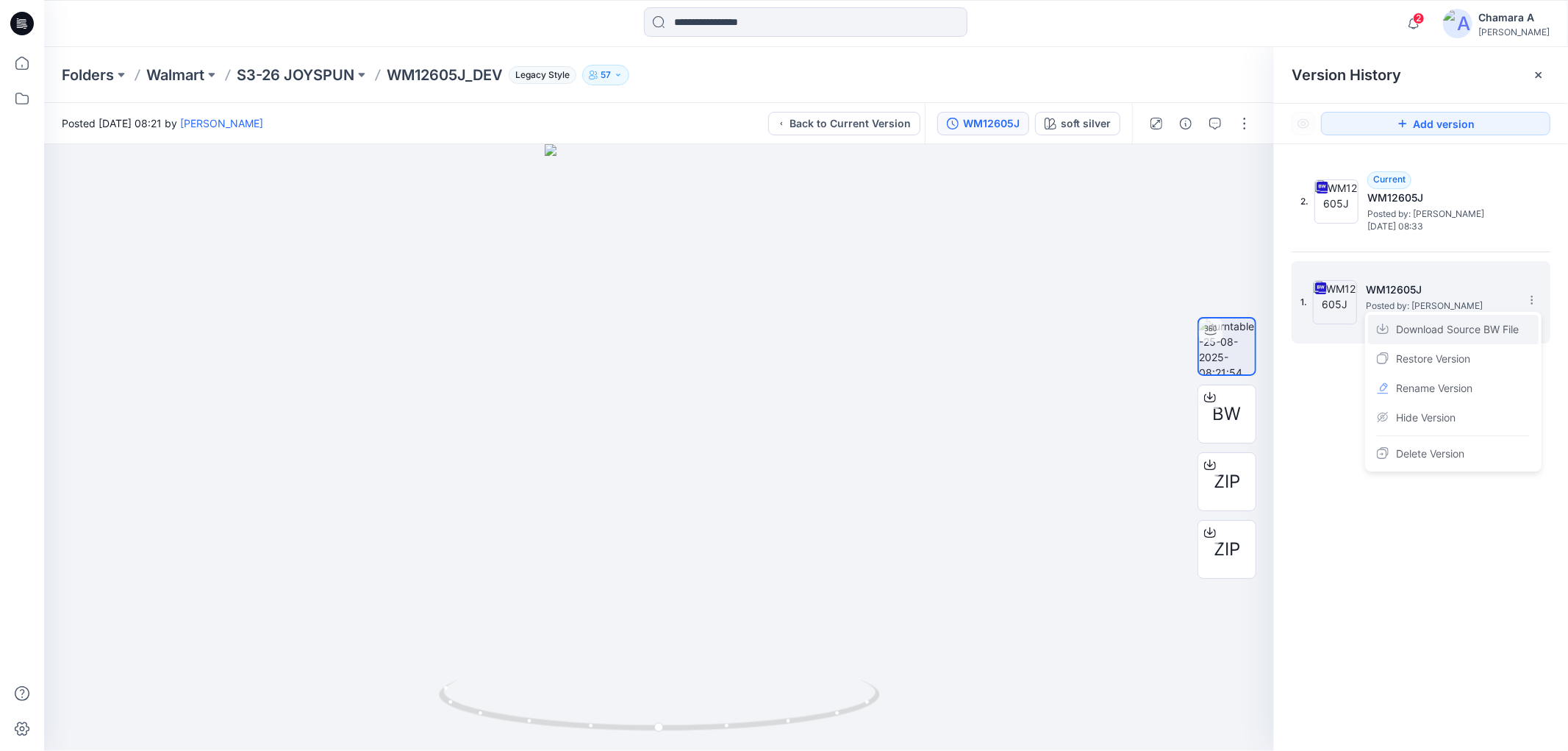
click at [1458, 335] on span "Download Source BW File" at bounding box center [1457, 329] width 122 height 17
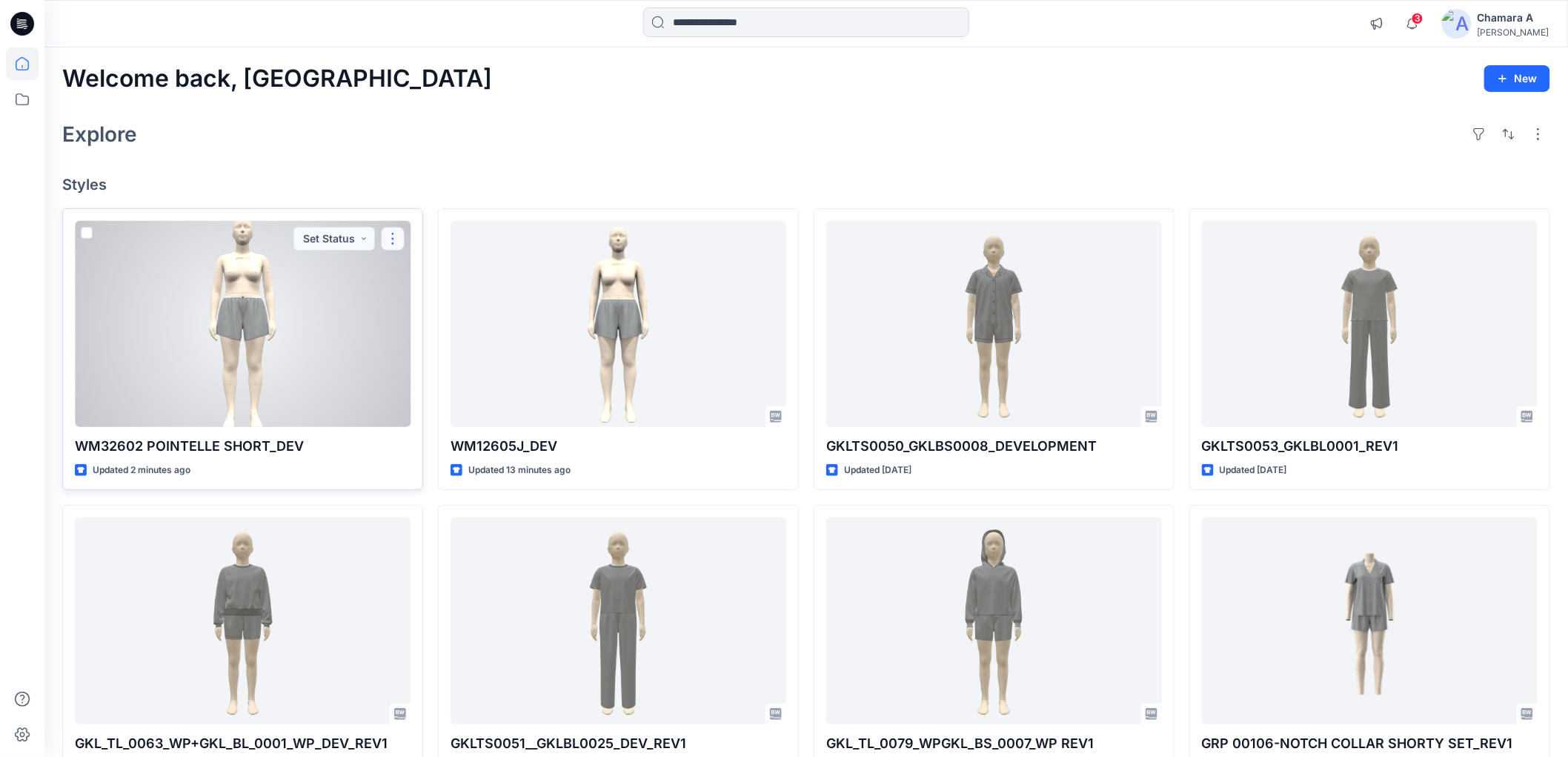
click at [395, 241] on button "button" at bounding box center [393, 239] width 24 height 24
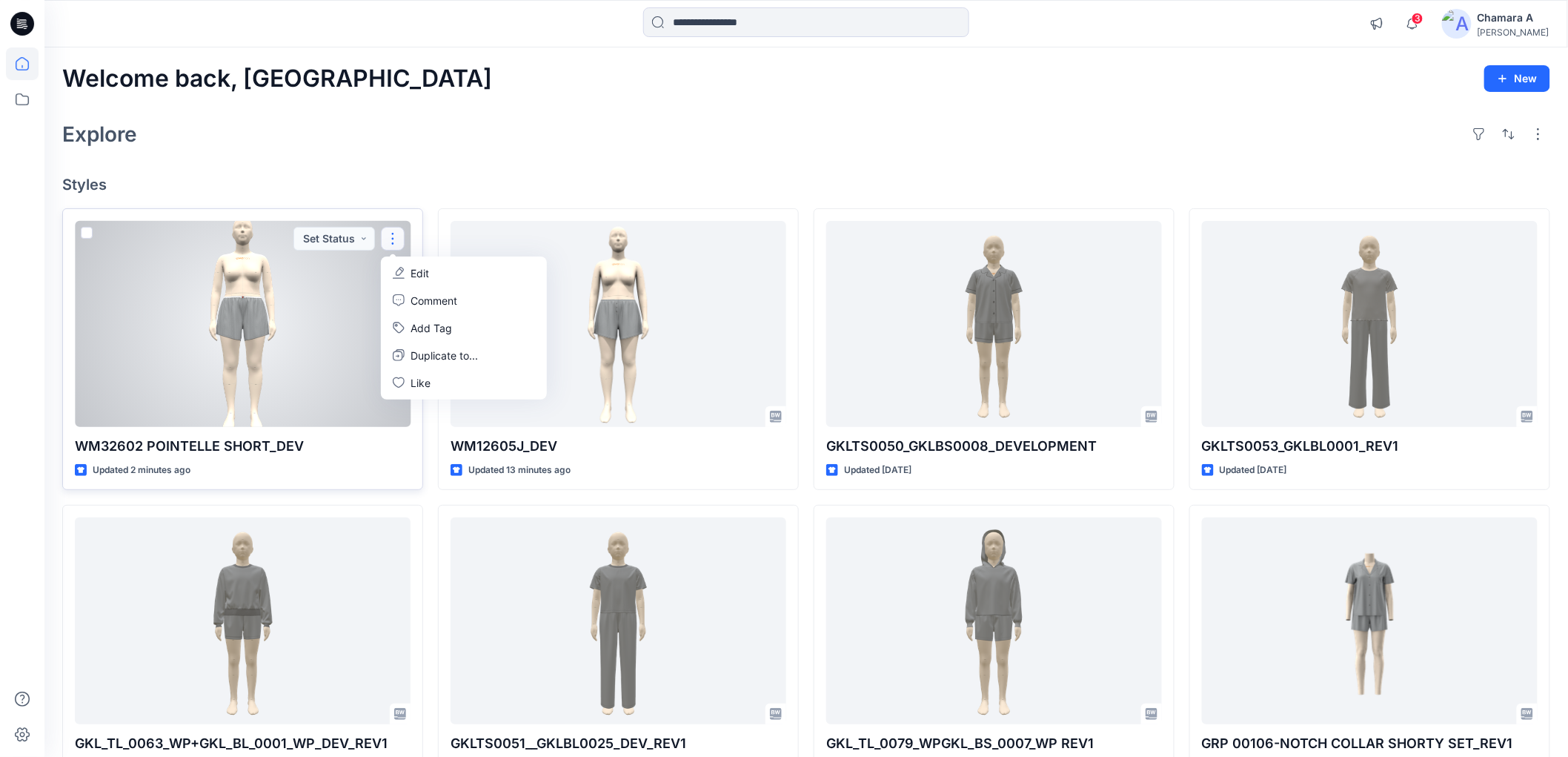
click at [417, 265] on p "Edit" at bounding box center [420, 273] width 18 height 16
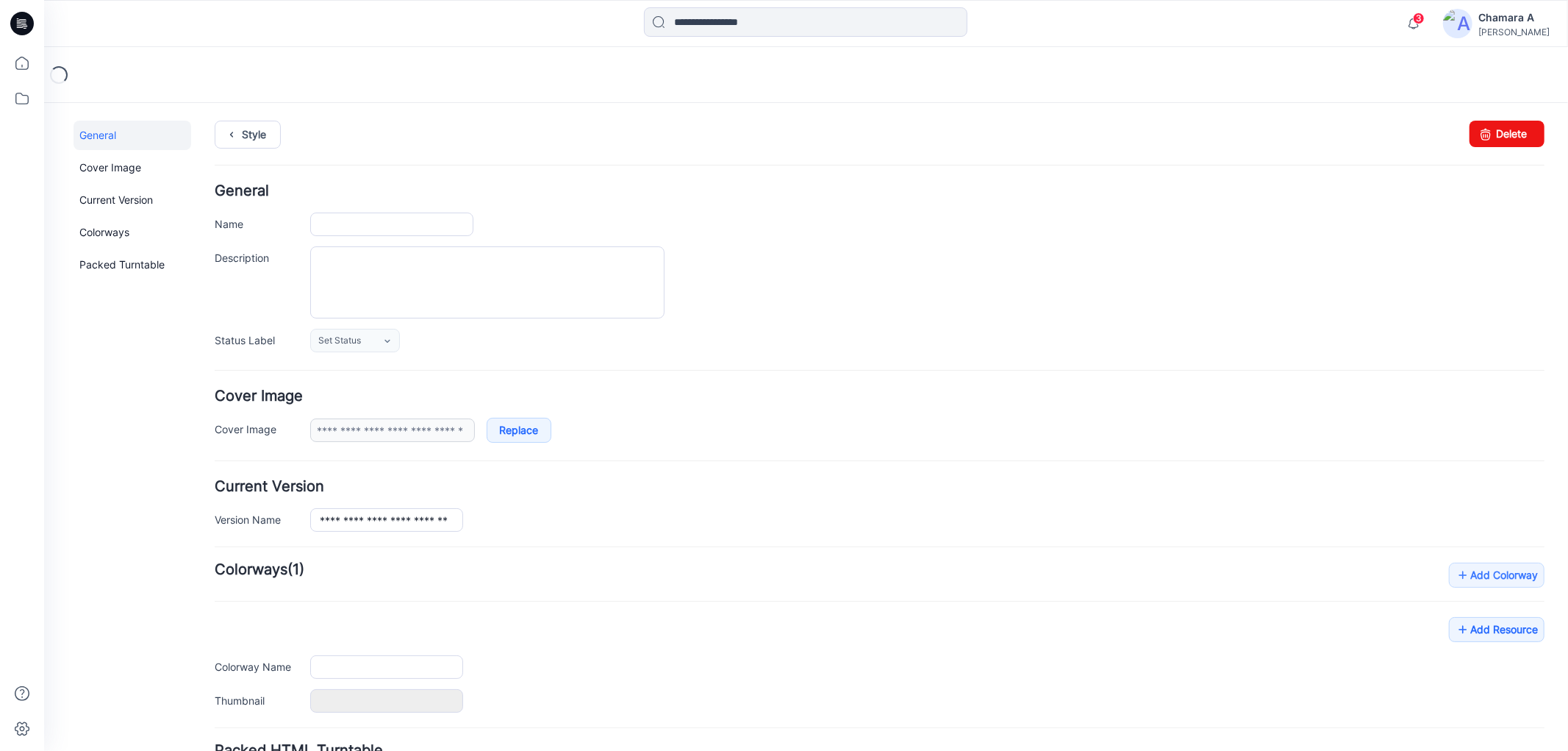
type input "**********"
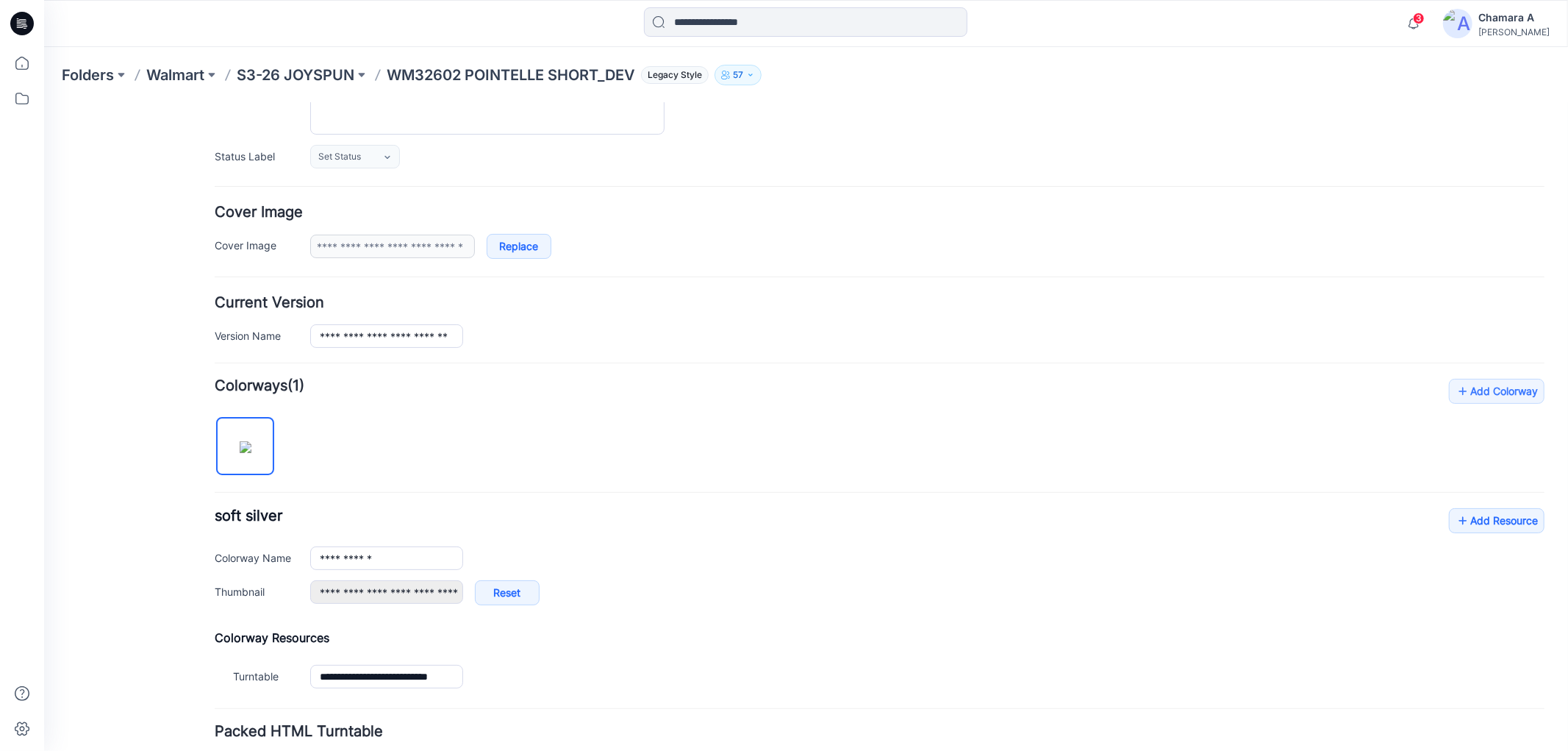
scroll to position [297, 0]
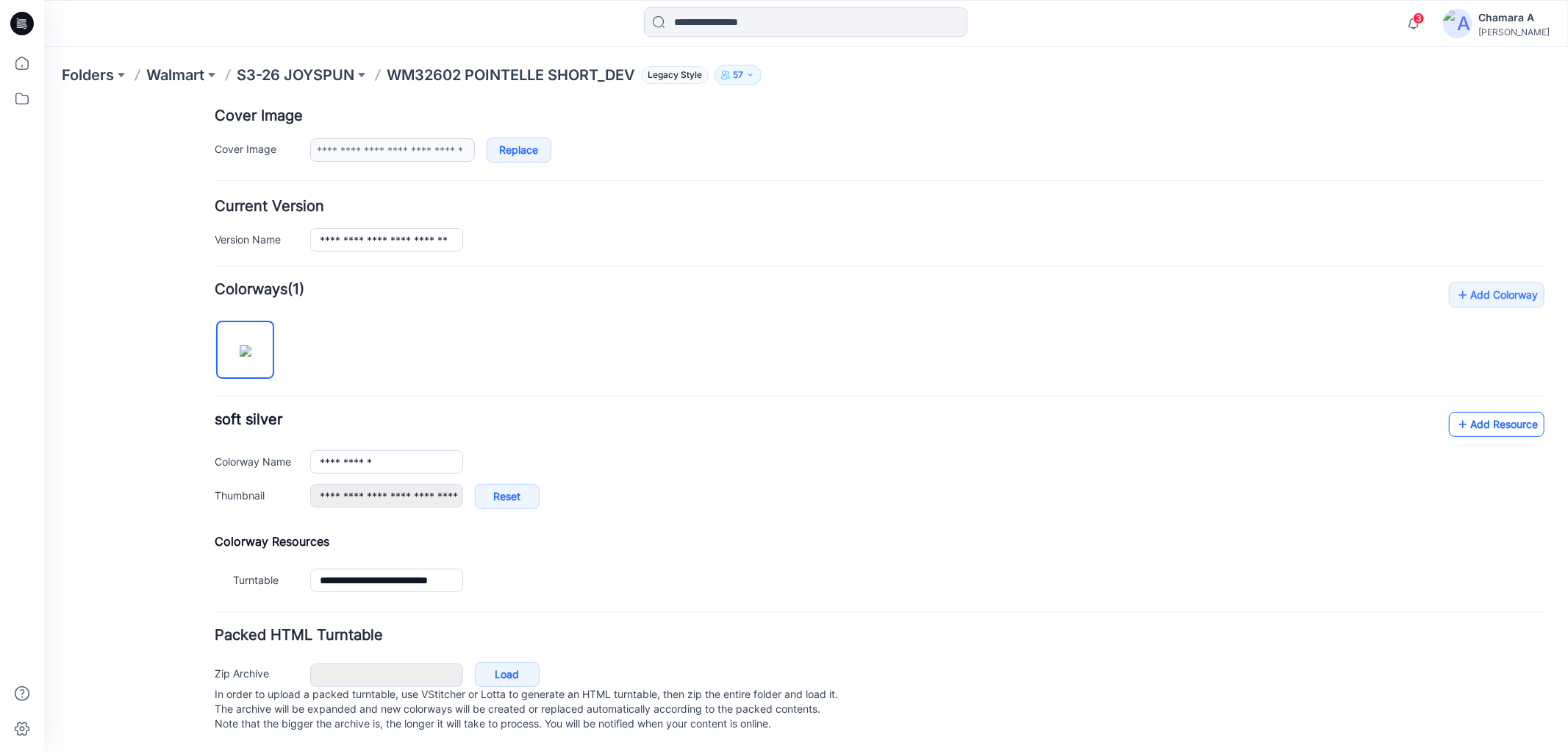
click at [1485, 411] on link "Add Resource" at bounding box center [1496, 423] width 96 height 25
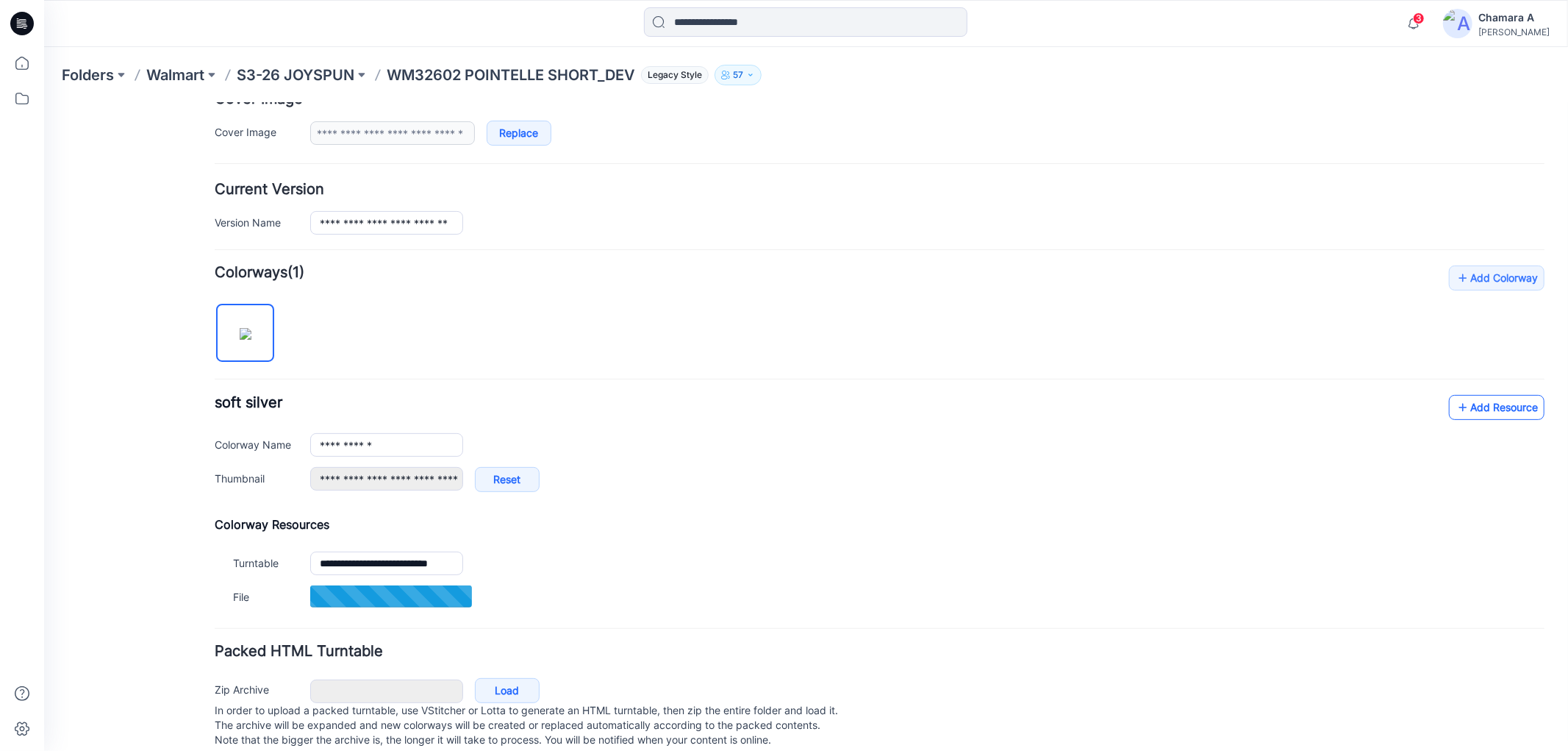
click at [1459, 408] on link "Add Resource" at bounding box center [1496, 406] width 96 height 25
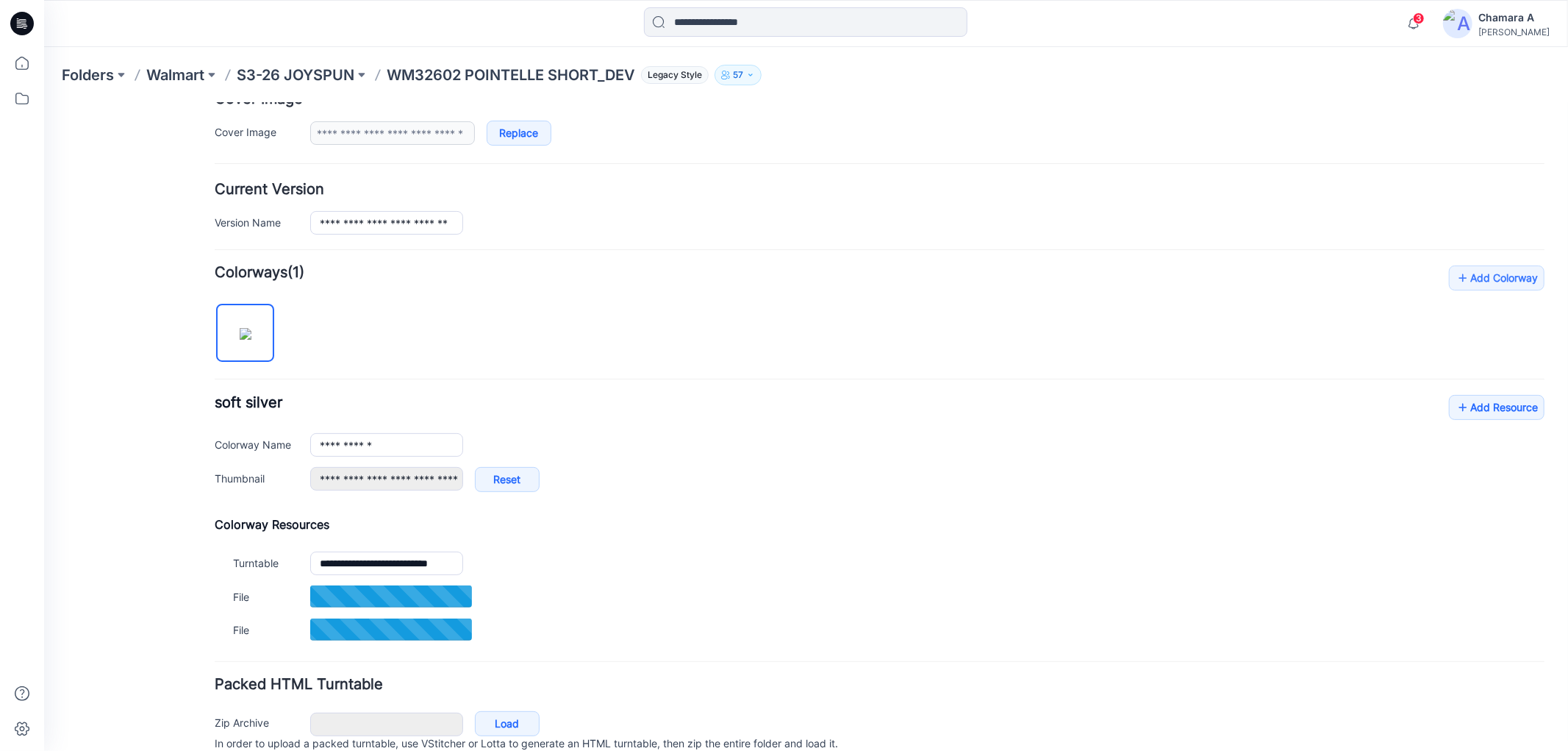
click at [1473, 386] on div "**********" at bounding box center [879, 455] width 1330 height 381
click at [1479, 400] on link "Add Resource" at bounding box center [1496, 406] width 96 height 25
click at [1460, 419] on link "Add Resource" at bounding box center [1496, 406] width 96 height 25
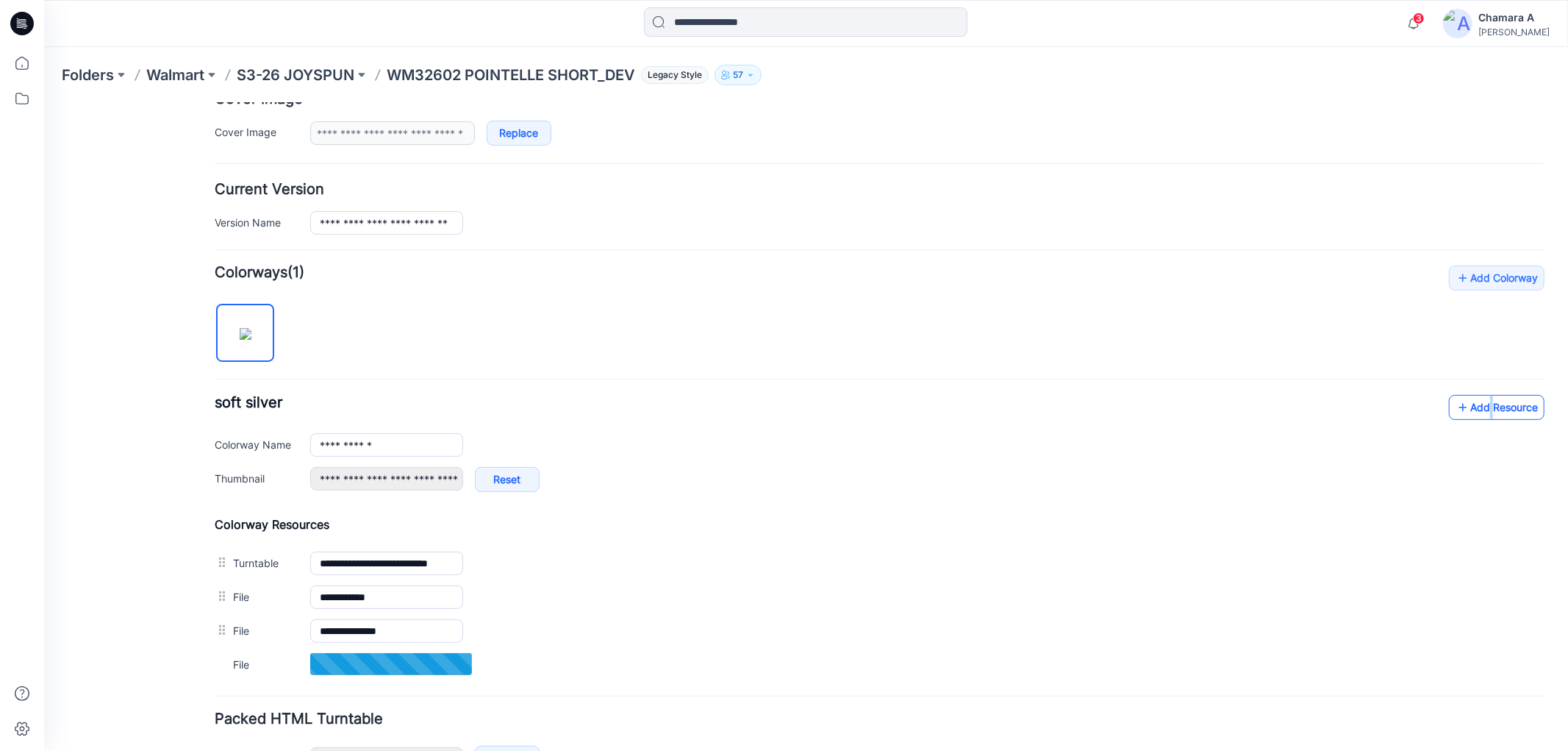
click at [1458, 404] on link "Add Resource" at bounding box center [1496, 406] width 96 height 25
click at [1466, 397] on link "Add Resource" at bounding box center [1496, 406] width 96 height 25
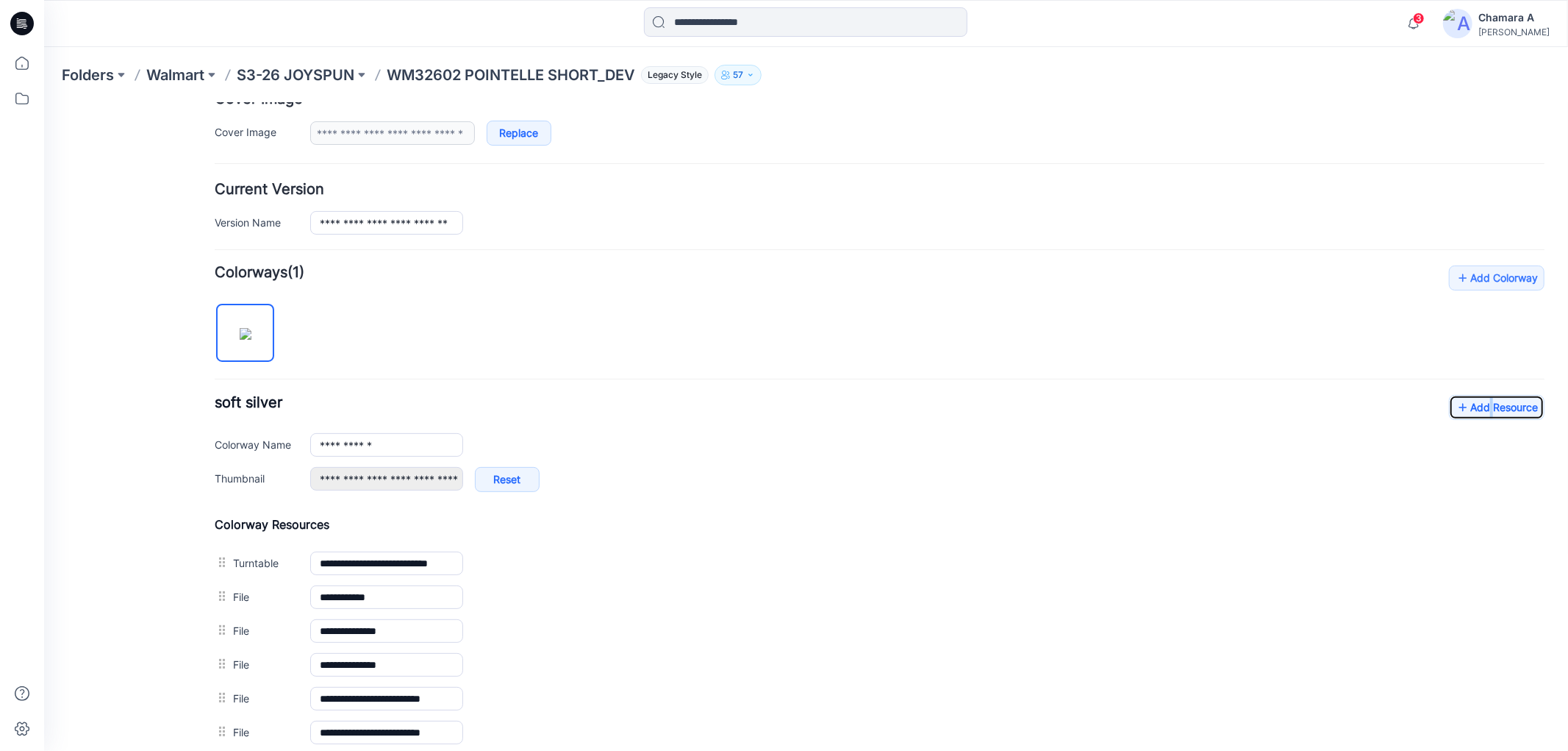
scroll to position [0, 0]
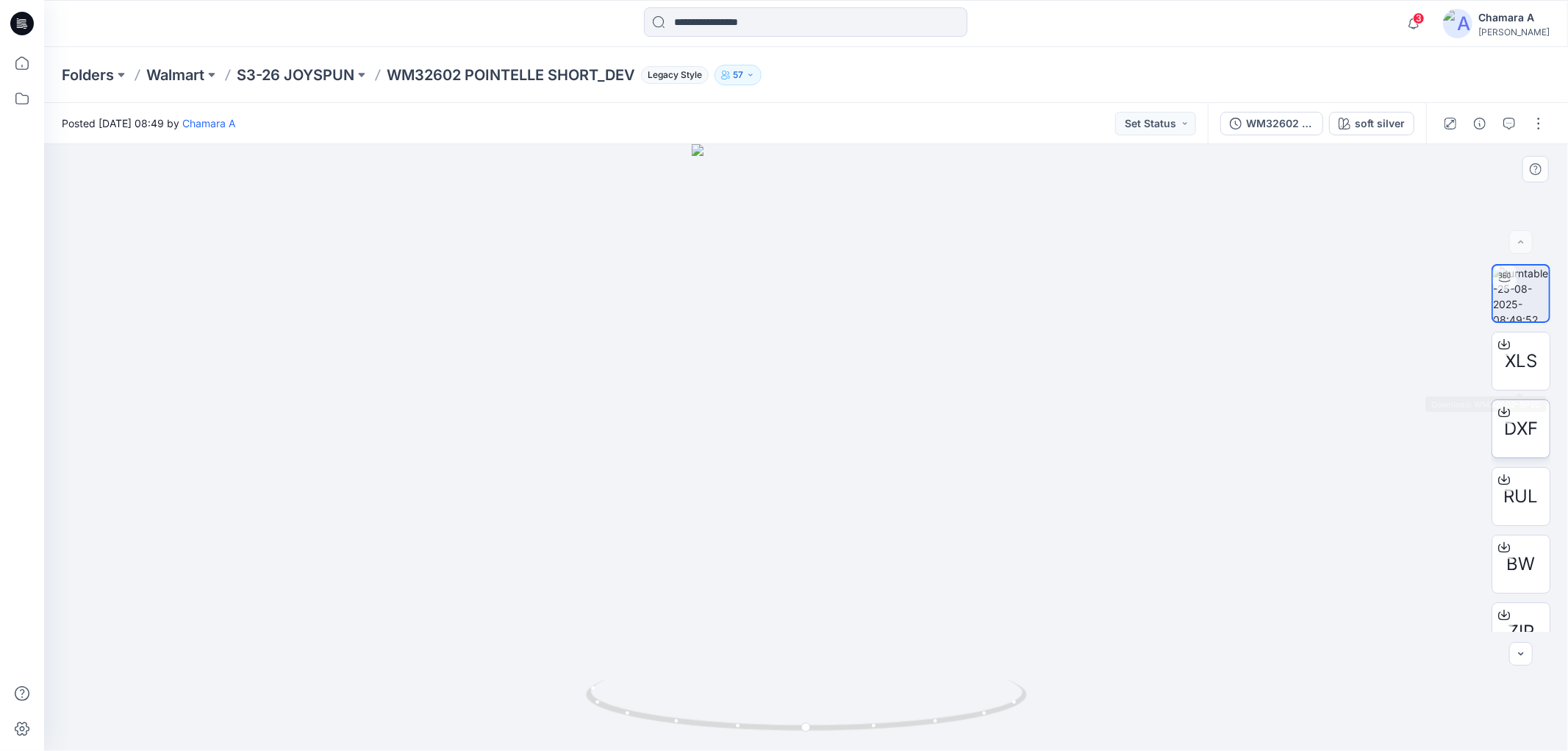
scroll to position [29, 0]
